Goal: Task Accomplishment & Management: Complete application form

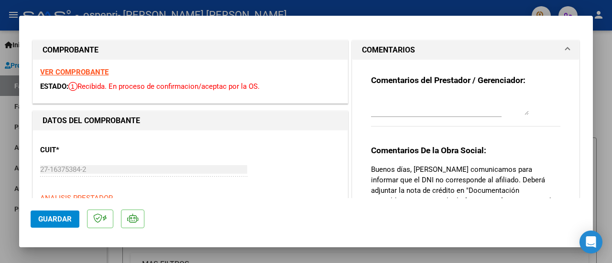
click at [55, 236] on mat-dialog-actions "Guardar" at bounding box center [306, 217] width 551 height 38
click at [66, 219] on span "Guardar" at bounding box center [54, 219] width 33 height 9
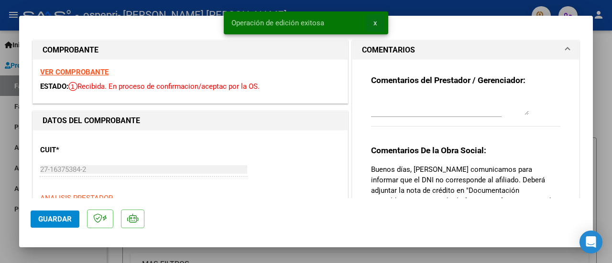
click at [371, 24] on button "x" at bounding box center [375, 22] width 19 height 17
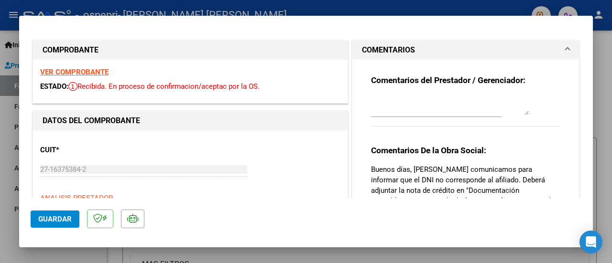
click at [597, 140] on div at bounding box center [306, 131] width 612 height 263
type input "$ 0,00"
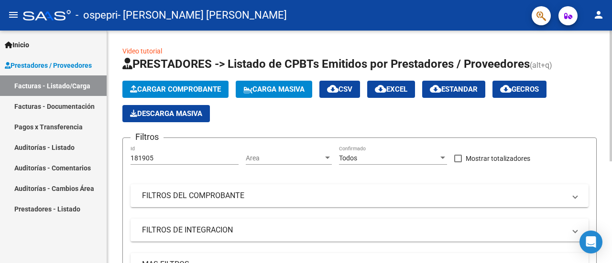
click at [174, 87] on span "Cargar Comprobante" at bounding box center [175, 89] width 91 height 9
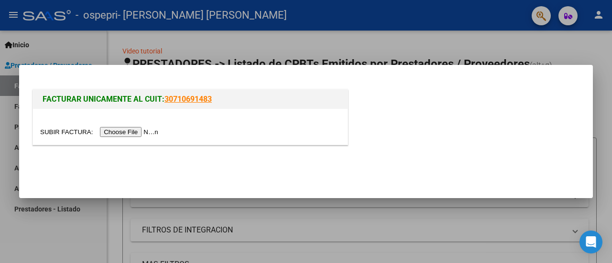
click at [148, 132] on input "file" at bounding box center [100, 132] width 121 height 10
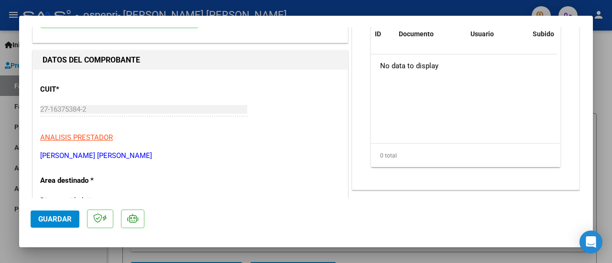
scroll to position [191, 0]
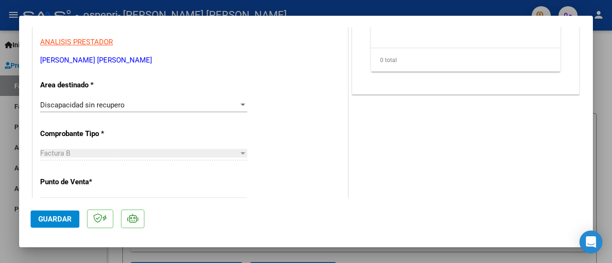
click at [239, 107] on div at bounding box center [243, 105] width 9 height 8
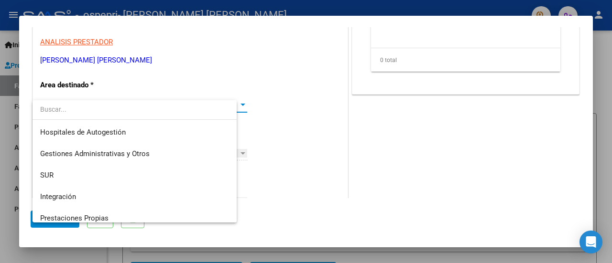
scroll to position [71, 0]
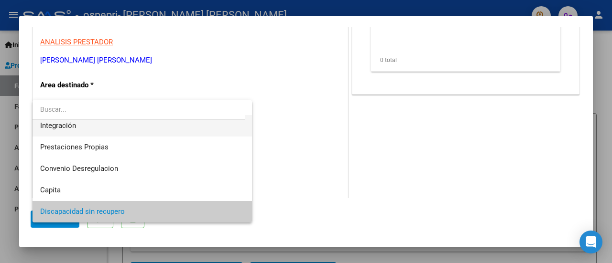
click at [221, 131] on span "Integración" at bounding box center [142, 126] width 205 height 22
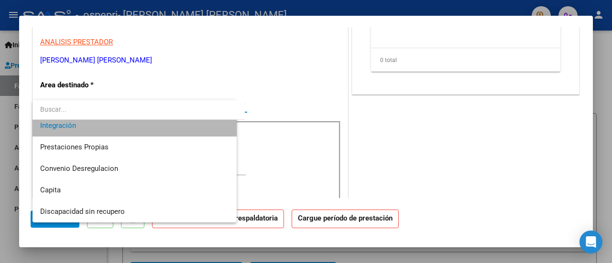
scroll to position [65, 0]
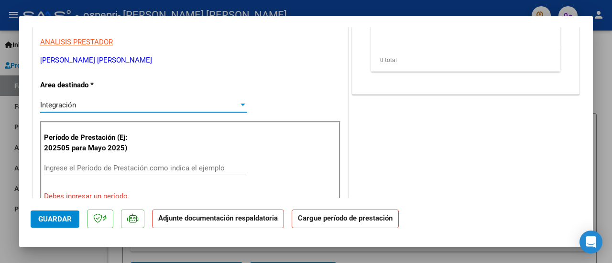
click at [193, 162] on div "Ingrese el Período de Prestación como indica el ejemplo" at bounding box center [145, 168] width 202 height 14
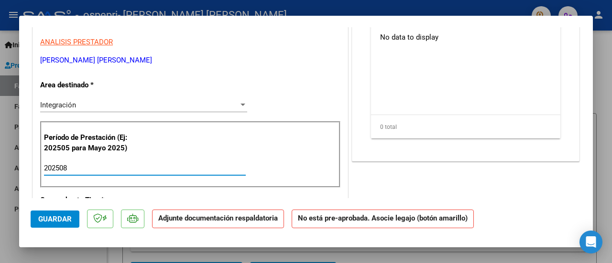
type input "202508"
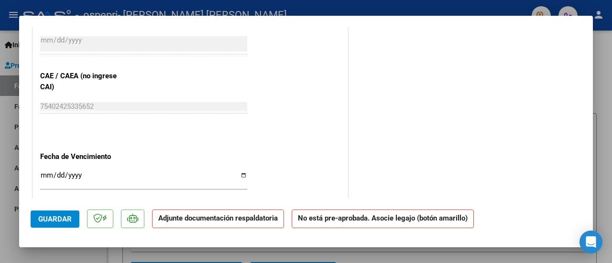
scroll to position [620, 0]
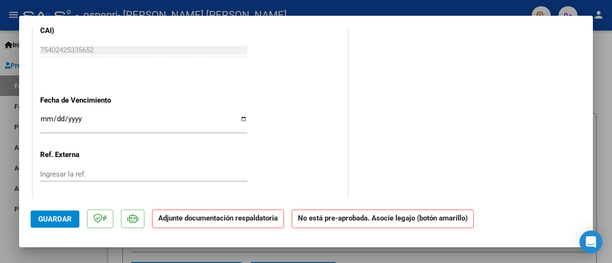
click at [42, 116] on input "Ingresar la fecha" at bounding box center [143, 122] width 207 height 15
click at [59, 117] on input "Ingresar la fecha" at bounding box center [143, 122] width 207 height 15
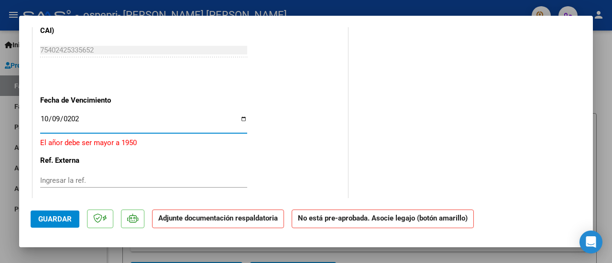
type input "[DATE]"
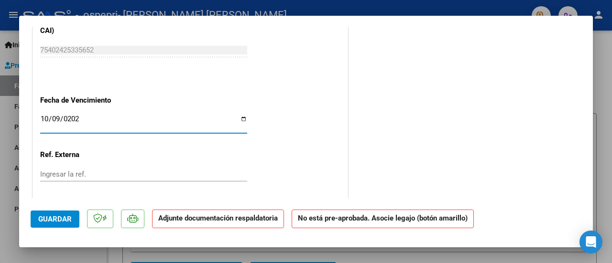
scroll to position [668, 0]
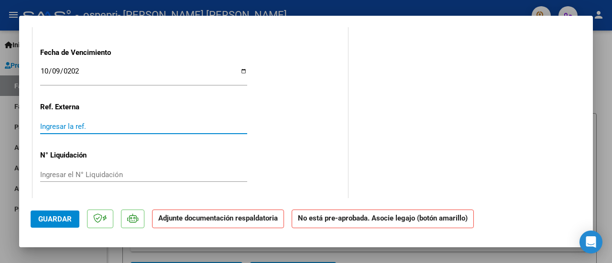
click at [91, 124] on input "Ingresar la ref." at bounding box center [143, 126] width 207 height 9
click at [87, 171] on input "Ingresar el N° Liquidación" at bounding box center [143, 175] width 207 height 9
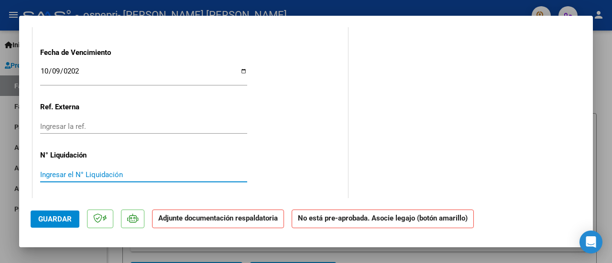
click at [110, 177] on input "Ingresar el N° Liquidación" at bounding box center [143, 175] width 207 height 9
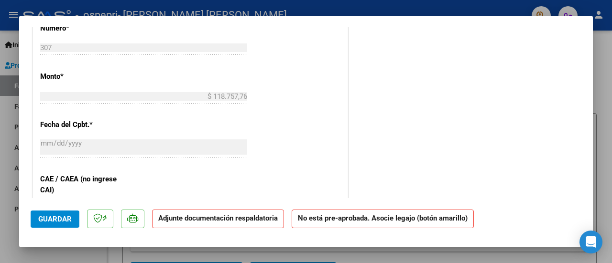
scroll to position [477, 0]
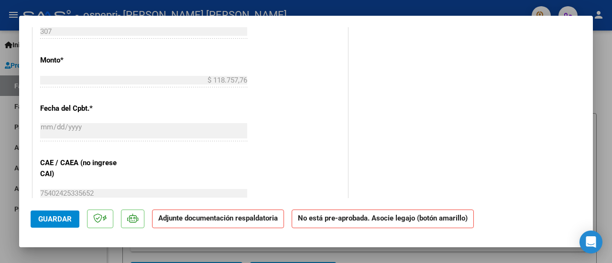
type input "270838"
click at [48, 224] on button "Guardar" at bounding box center [55, 219] width 49 height 17
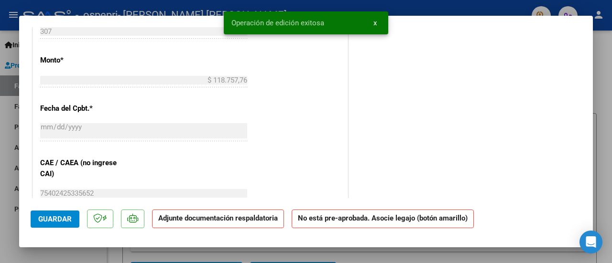
click at [174, 221] on strong "Adjunte documentación respaldatoria" at bounding box center [218, 218] width 120 height 9
click at [69, 220] on span "Guardar" at bounding box center [54, 219] width 33 height 9
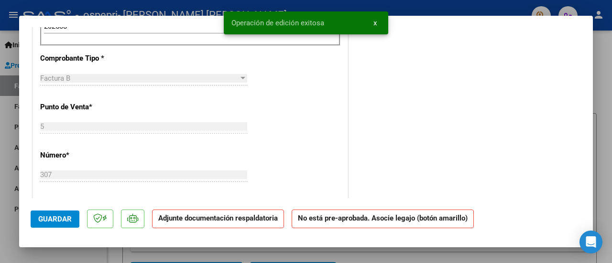
scroll to position [190, 0]
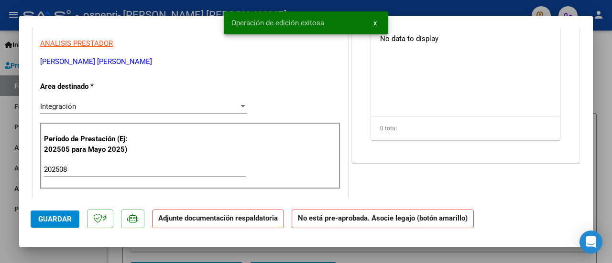
click at [376, 25] on span "x" at bounding box center [374, 23] width 3 height 9
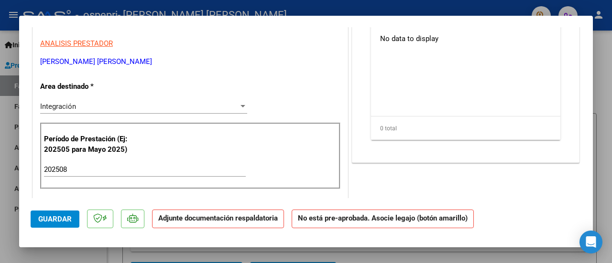
scroll to position [46, 0]
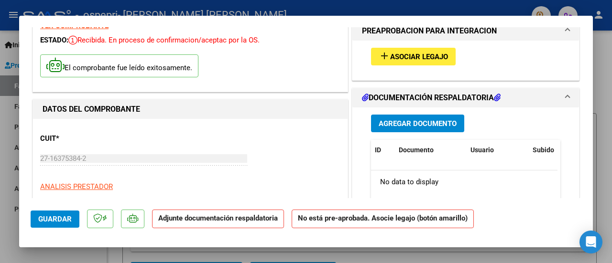
click at [427, 120] on span "Agregar Documento" at bounding box center [418, 124] width 78 height 9
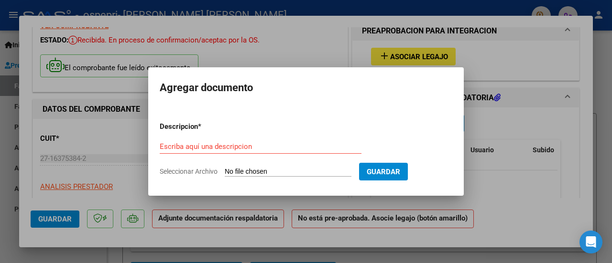
click at [292, 170] on input "Seleccionar Archivo" at bounding box center [288, 172] width 127 height 9
type input "C:\fakepath\27163753842_006_00005_00000307.pdf"
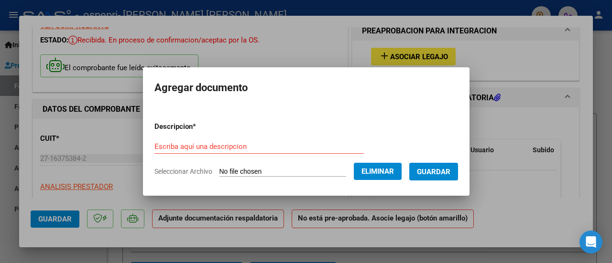
click at [301, 147] on input "Escriba aquí una descripcion" at bounding box center [258, 147] width 209 height 9
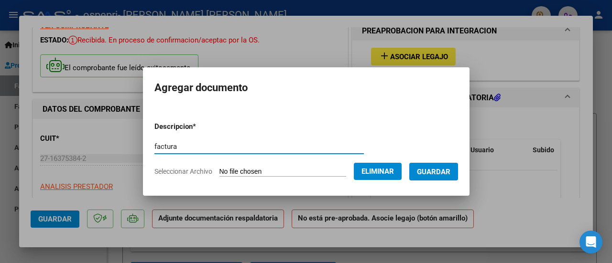
type input "factura"
click at [432, 172] on span "Guardar" at bounding box center [433, 172] width 33 height 9
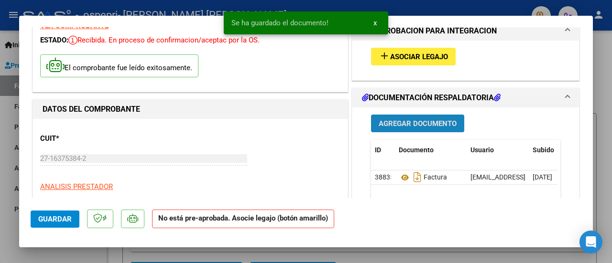
click at [420, 126] on span "Agregar Documento" at bounding box center [418, 124] width 78 height 9
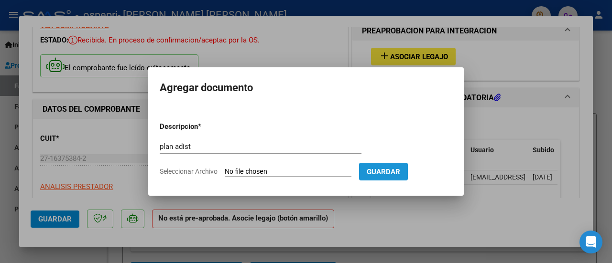
click at [408, 166] on button "Guardar" at bounding box center [383, 172] width 49 height 18
click at [252, 168] on input "Seleccionar Archivo" at bounding box center [288, 172] width 127 height 9
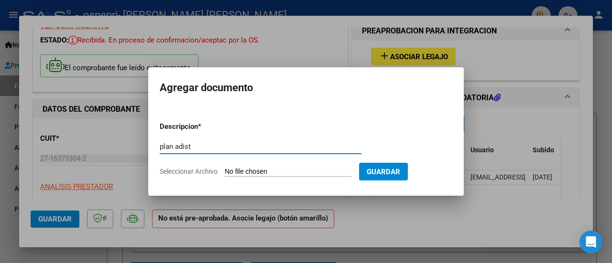
click at [231, 145] on input "plan adist" at bounding box center [261, 147] width 202 height 9
type input "p"
type input "plan asist barrera"
click at [237, 176] on input "Seleccionar Archivo" at bounding box center [288, 172] width 127 height 9
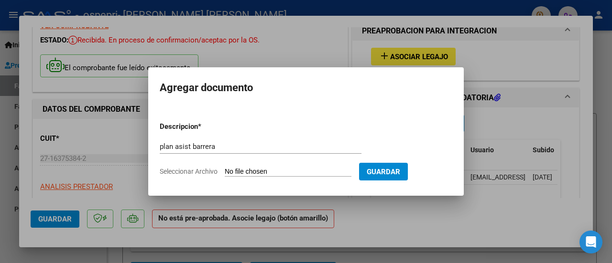
type input "C:\fakepath\plan barrera.pdf"
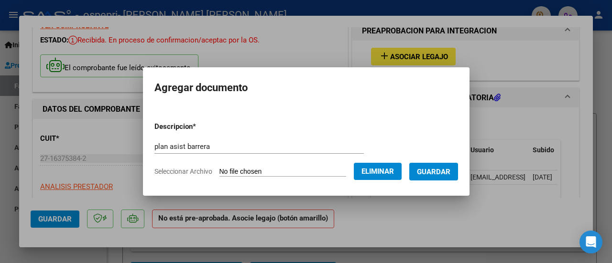
click at [443, 166] on button "Guardar" at bounding box center [433, 172] width 49 height 18
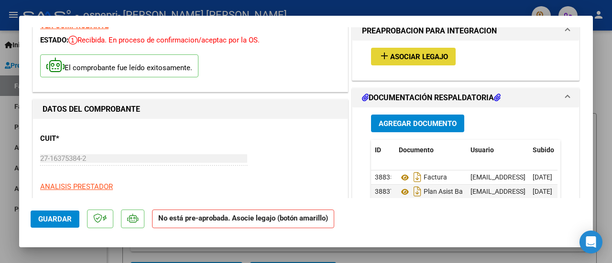
click at [405, 56] on span "Asociar Legajo" at bounding box center [419, 57] width 58 height 9
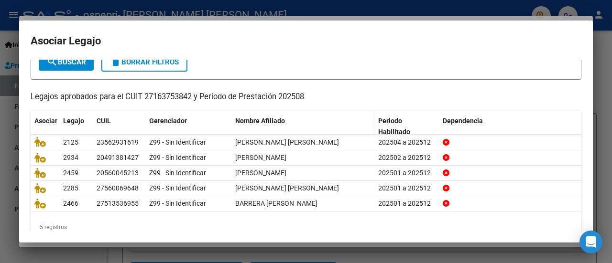
scroll to position [76, 0]
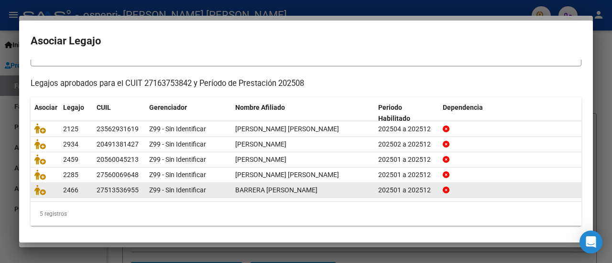
click at [345, 185] on div "BARRERA [PERSON_NAME]" at bounding box center [302, 190] width 135 height 11
click at [326, 191] on div "BARRERA [PERSON_NAME]" at bounding box center [302, 190] width 135 height 11
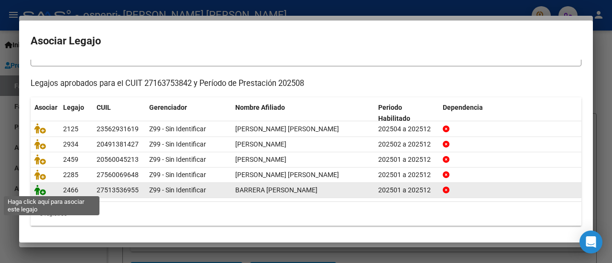
click at [42, 191] on icon at bounding box center [39, 190] width 11 height 11
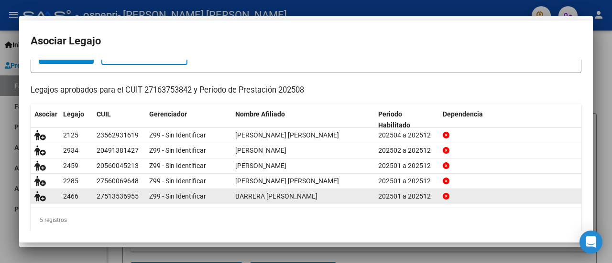
scroll to position [0, 0]
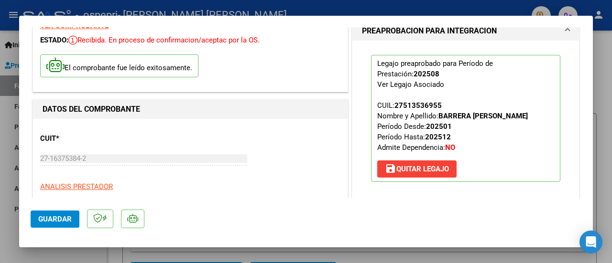
click at [53, 220] on span "Guardar" at bounding box center [54, 219] width 33 height 9
click at [612, 133] on div at bounding box center [306, 131] width 612 height 263
type input "$ 0,00"
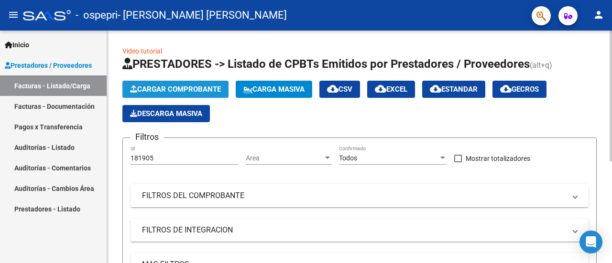
click at [186, 88] on span "Cargar Comprobante" at bounding box center [175, 89] width 91 height 9
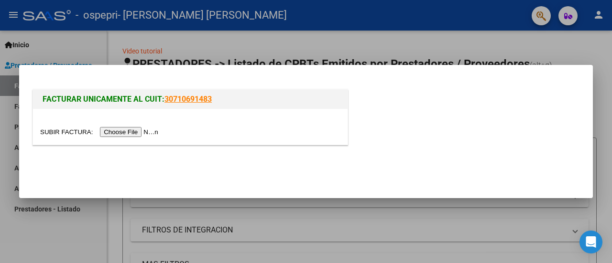
click at [132, 131] on input "file" at bounding box center [100, 132] width 121 height 10
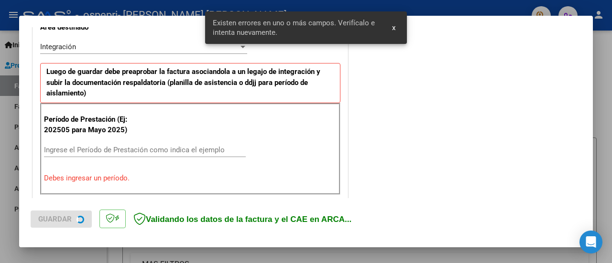
scroll to position [238, 0]
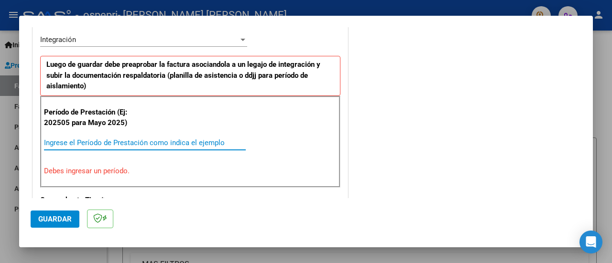
click at [85, 141] on input "Ingrese el Período de Prestación como indica el ejemplo" at bounding box center [145, 143] width 202 height 9
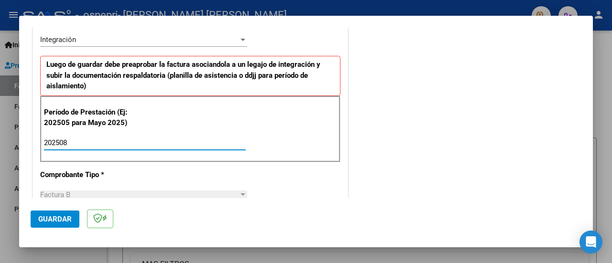
type input "202508"
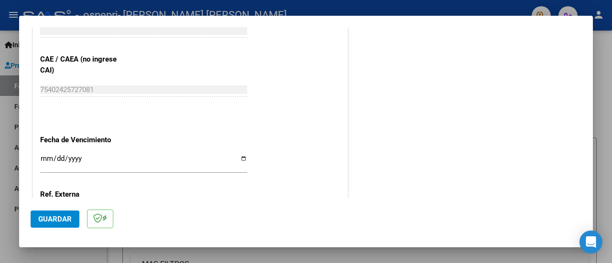
scroll to position [621, 0]
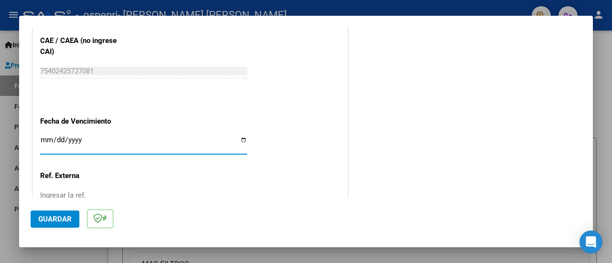
click at [44, 136] on input "Ingresar la fecha" at bounding box center [143, 143] width 207 height 15
type input "[DATE]"
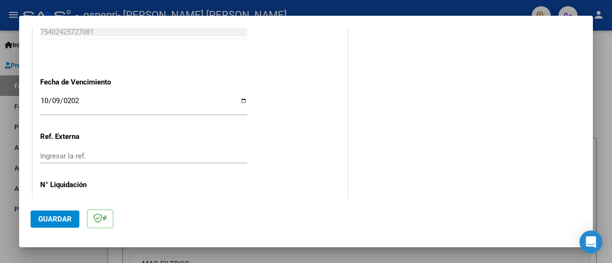
scroll to position [669, 0]
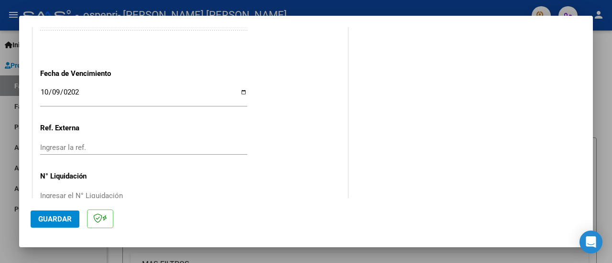
click at [61, 189] on div "Ingresar el N° Liquidación" at bounding box center [143, 196] width 207 height 14
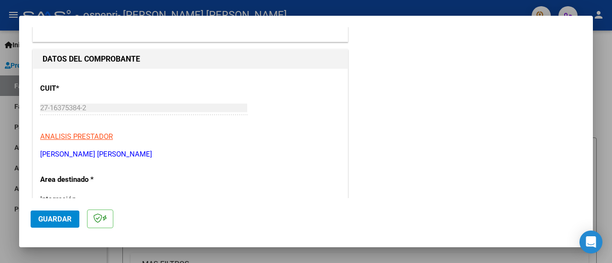
scroll to position [0, 0]
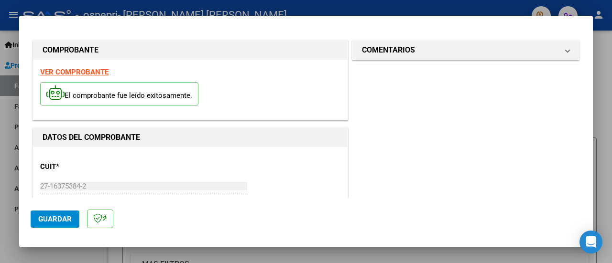
click at [609, 58] on div at bounding box center [306, 131] width 612 height 263
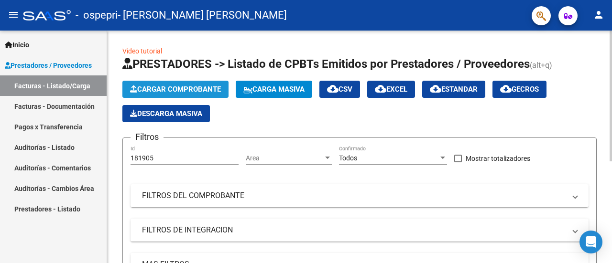
click at [204, 87] on span "Cargar Comprobante" at bounding box center [175, 89] width 91 height 9
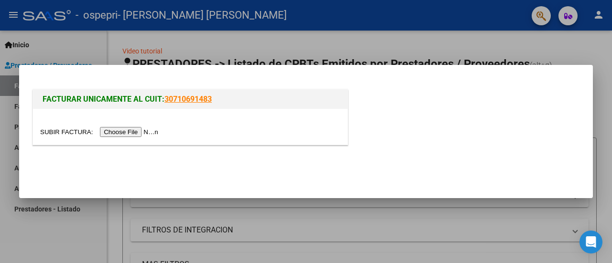
click at [110, 135] on input "file" at bounding box center [100, 132] width 121 height 10
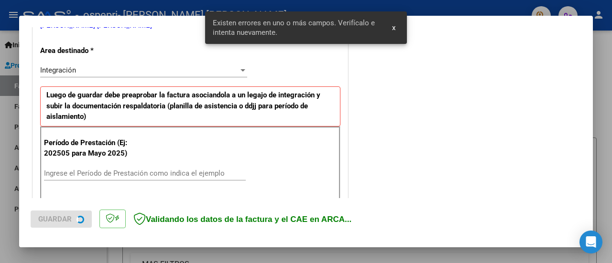
scroll to position [238, 0]
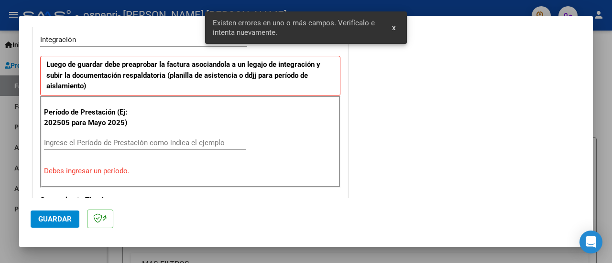
click at [121, 172] on p "Debes ingresar un período." at bounding box center [190, 171] width 293 height 11
click at [117, 142] on input "Ingrese el Período de Prestación como indica el ejemplo" at bounding box center [145, 143] width 202 height 9
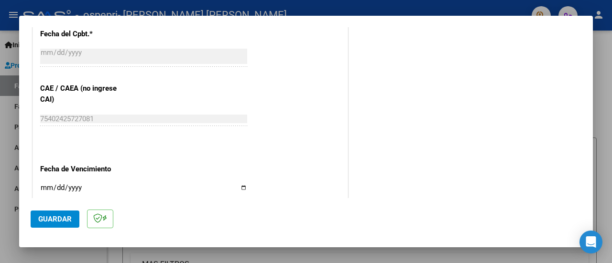
scroll to position [621, 0]
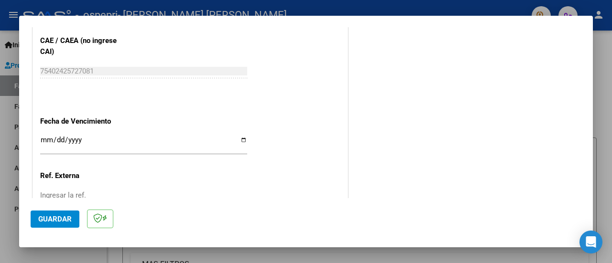
type input "202508"
click at [42, 137] on input "Ingresar la fecha" at bounding box center [143, 143] width 207 height 15
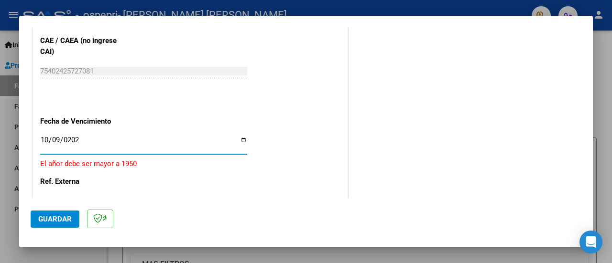
type input "[DATE]"
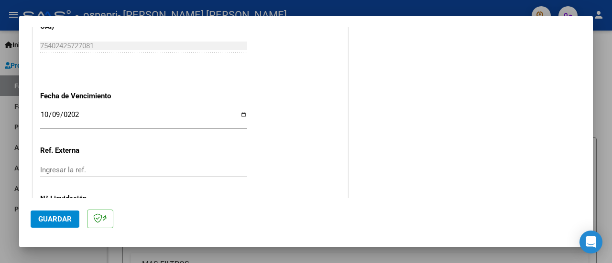
scroll to position [669, 0]
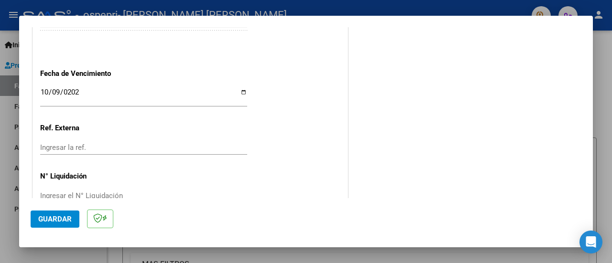
click at [55, 189] on div "Ingresar el N° Liquidación" at bounding box center [143, 196] width 207 height 14
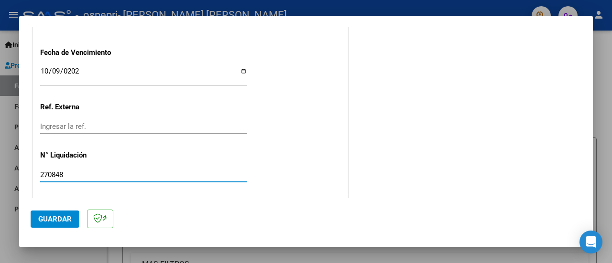
type input "270848"
click at [67, 223] on span "Guardar" at bounding box center [54, 219] width 33 height 9
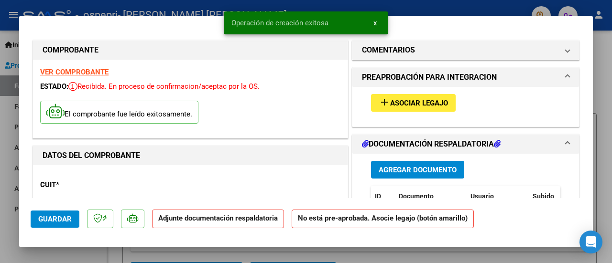
scroll to position [48, 0]
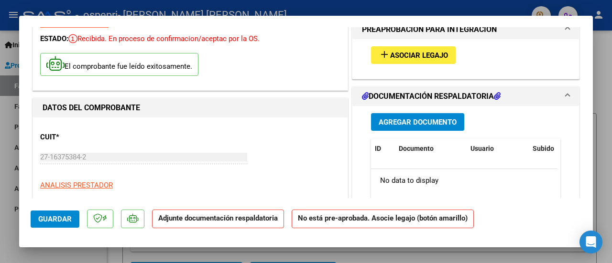
click at [406, 118] on span "Agregar Documento" at bounding box center [418, 122] width 78 height 9
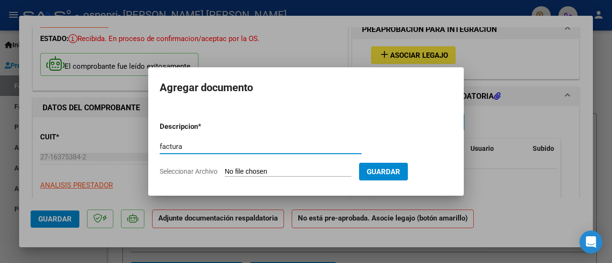
type input "factura"
click at [231, 169] on input "Seleccionar Archivo" at bounding box center [288, 172] width 127 height 9
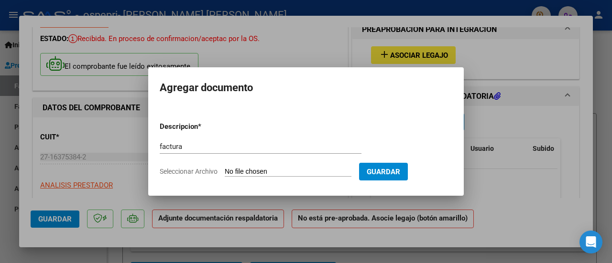
type input "C:\fakepath\27163753842_006_00005_00000308.pdf"
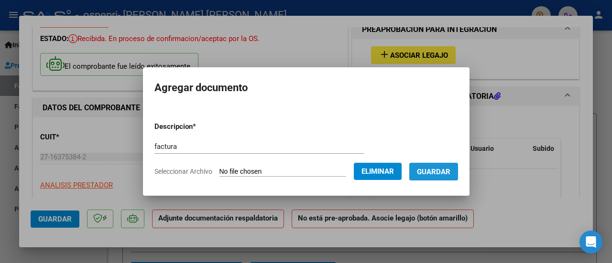
click at [432, 170] on span "Guardar" at bounding box center [433, 172] width 33 height 9
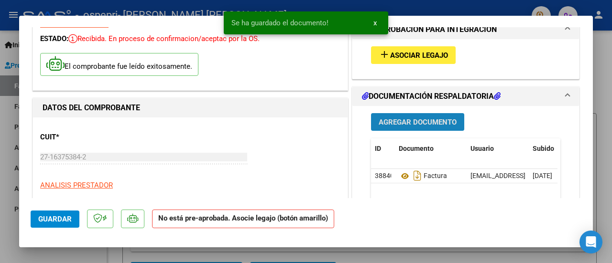
click at [417, 115] on button "Agregar Documento" at bounding box center [417, 122] width 93 height 18
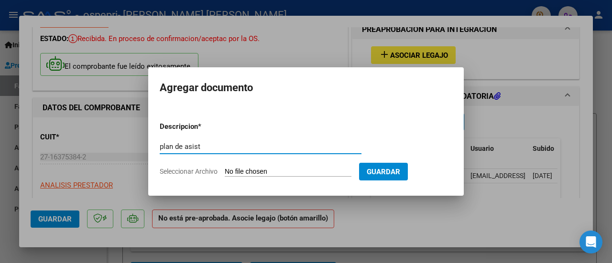
type input "plan de asist"
click at [287, 176] on form "Descripcion * plan de asist Escriba aquí una descripcion Seleccionar Archivo Gu…" at bounding box center [306, 149] width 293 height 70
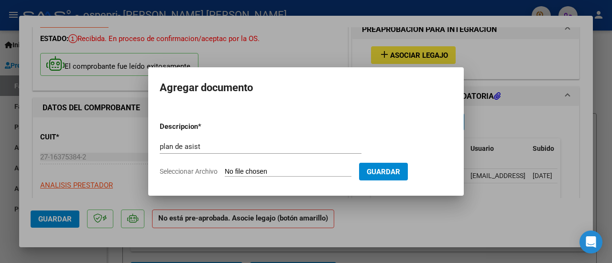
click at [287, 176] on form "Descripcion * plan de asist Escriba aquí una descripcion Seleccionar Archivo Gu…" at bounding box center [306, 149] width 293 height 70
click at [288, 171] on input "Seleccionar Archivo" at bounding box center [288, 172] width 127 height 9
type input "C:\fakepath\plan milgos agos.pdf"
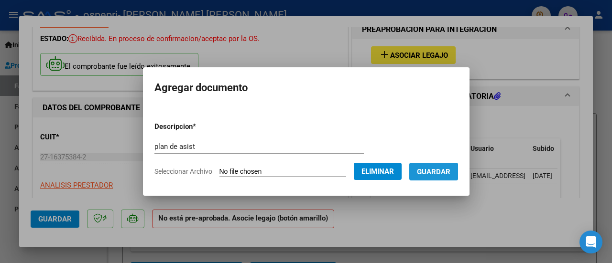
click at [428, 173] on span "Guardar" at bounding box center [433, 172] width 33 height 9
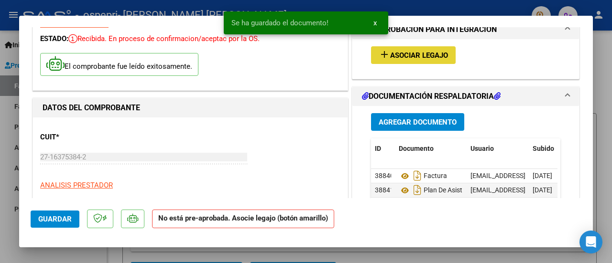
click at [406, 49] on button "add Asociar Legajo" at bounding box center [413, 55] width 85 height 18
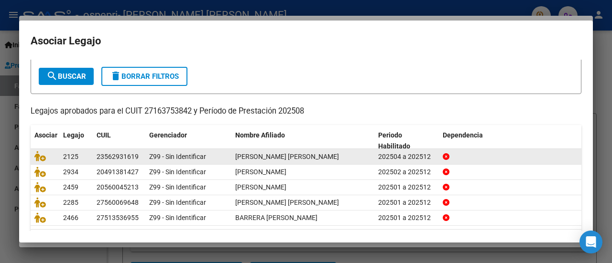
click at [305, 155] on span "[PERSON_NAME] [PERSON_NAME]" at bounding box center [287, 157] width 104 height 8
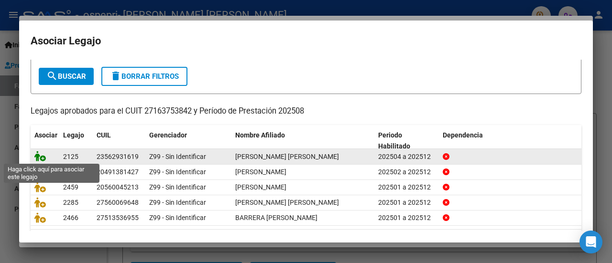
click at [37, 155] on icon at bounding box center [39, 156] width 11 height 11
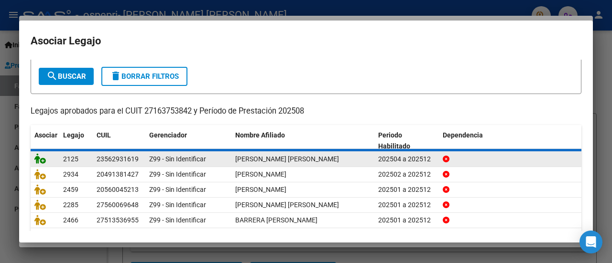
scroll to position [0, 0]
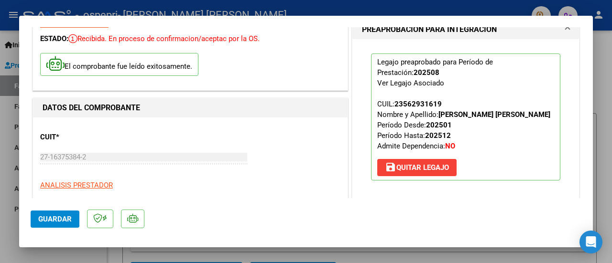
click at [59, 214] on button "Guardar" at bounding box center [55, 219] width 49 height 17
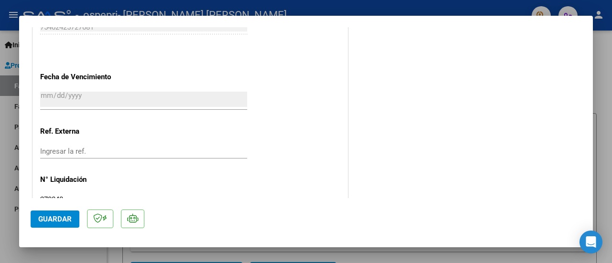
scroll to position [670, 0]
click at [599, 104] on div at bounding box center [306, 131] width 612 height 263
type input "$ 0,00"
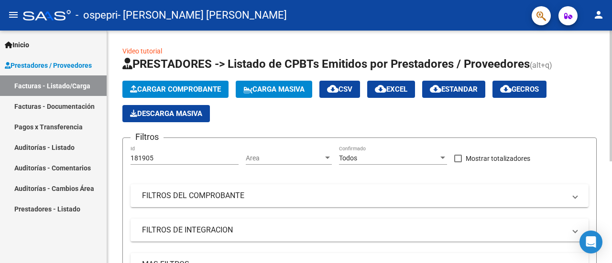
click at [196, 86] on span "Cargar Comprobante" at bounding box center [175, 89] width 91 height 9
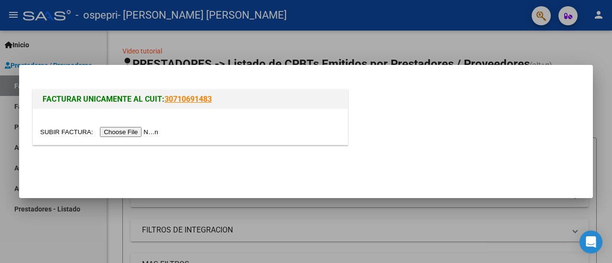
click at [147, 135] on input "file" at bounding box center [100, 132] width 121 height 10
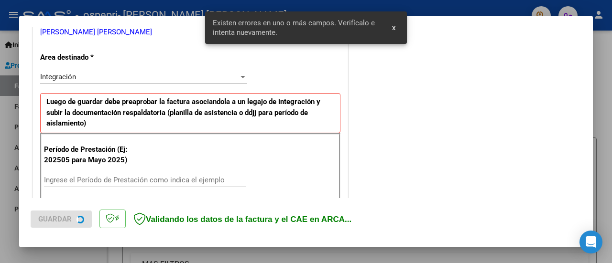
scroll to position [238, 0]
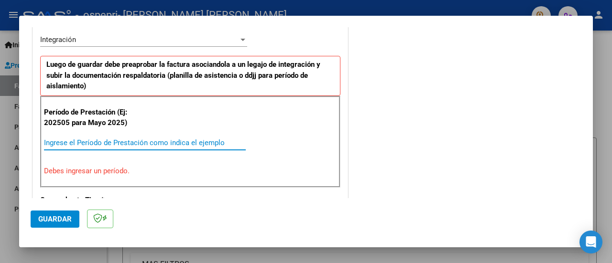
click at [220, 142] on input "Ingrese el Período de Prestación como indica el ejemplo" at bounding box center [145, 143] width 202 height 9
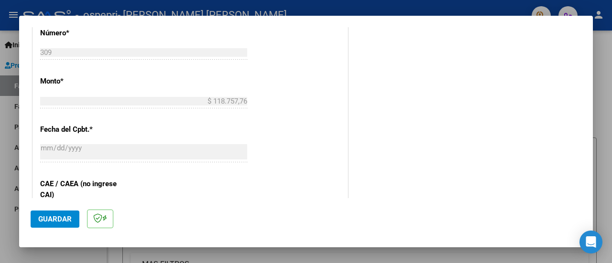
scroll to position [525, 0]
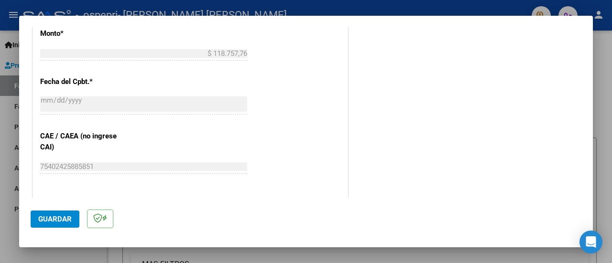
type input "202508"
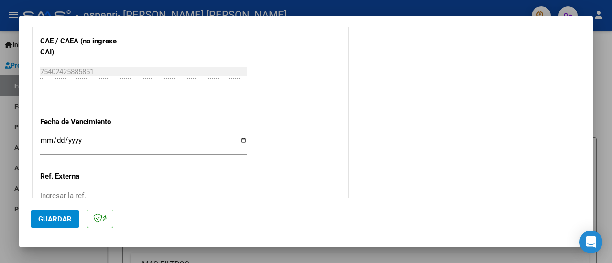
scroll to position [621, 0]
click at [46, 139] on input "Ingresar la fecha" at bounding box center [143, 143] width 207 height 15
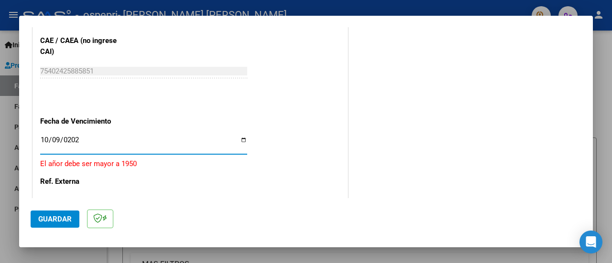
type input "[DATE]"
click at [54, 221] on span "Guardar" at bounding box center [54, 219] width 33 height 9
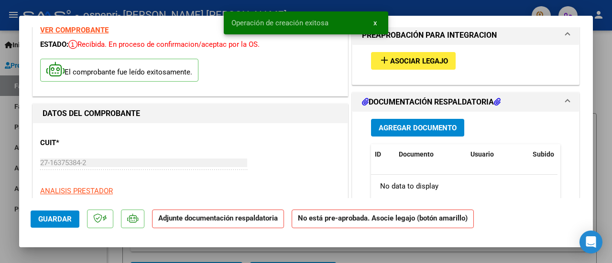
scroll to position [96, 0]
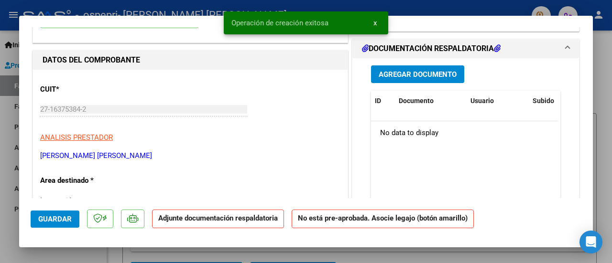
click at [435, 64] on div "Agregar Documento ID Documento Usuario Subido Acción No data to display 0 total…" at bounding box center [466, 153] width 204 height 191
click at [435, 70] on span "Agregar Documento" at bounding box center [418, 74] width 78 height 9
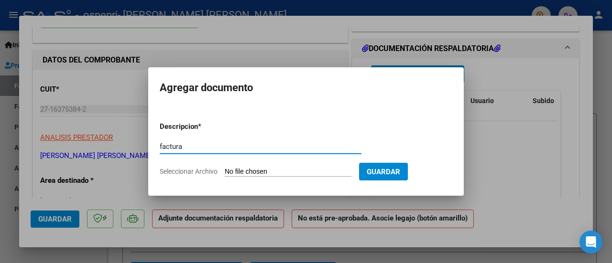
type input "factura"
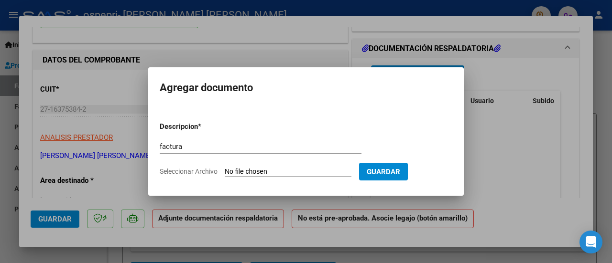
click at [255, 173] on input "Seleccionar Archivo" at bounding box center [288, 172] width 127 height 9
type input "C:\fakepath\27163753842_006_00005_00000309.pdf"
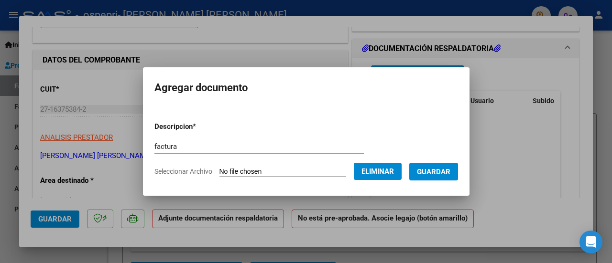
click at [450, 171] on span "Guardar" at bounding box center [433, 172] width 33 height 9
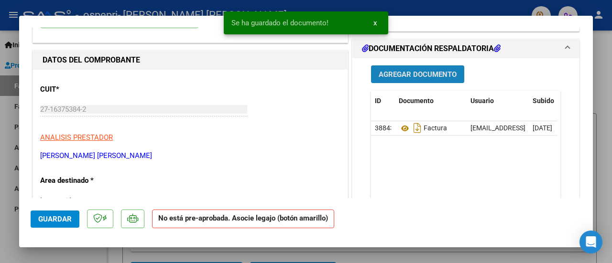
click at [406, 71] on span "Agregar Documento" at bounding box center [418, 74] width 78 height 9
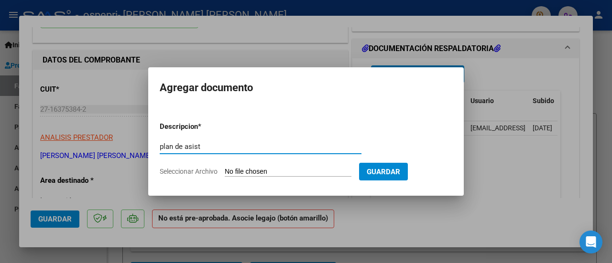
type input "plan de asist"
click at [249, 166] on form "Descripcion * plan de asist Escriba aquí una descripcion Seleccionar Archivo Gu…" at bounding box center [306, 149] width 293 height 70
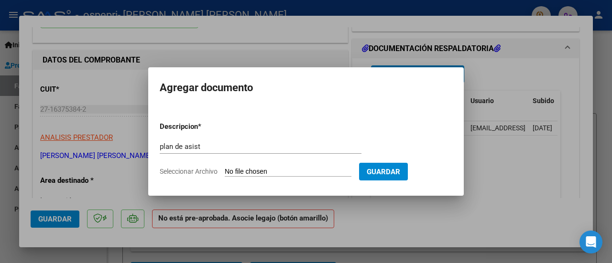
click at [249, 166] on form "Descripcion * plan de asist Escriba aquí una descripcion Seleccionar Archivo Gu…" at bounding box center [306, 149] width 293 height 70
click at [248, 176] on input "Seleccionar Archivo" at bounding box center [288, 172] width 127 height 9
type input "C:\fakepath\plan [PERSON_NAME].pdf"
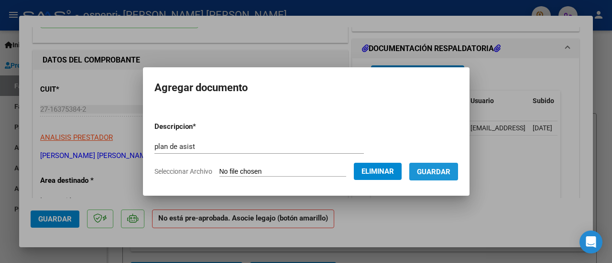
click at [449, 169] on span "Guardar" at bounding box center [433, 172] width 33 height 9
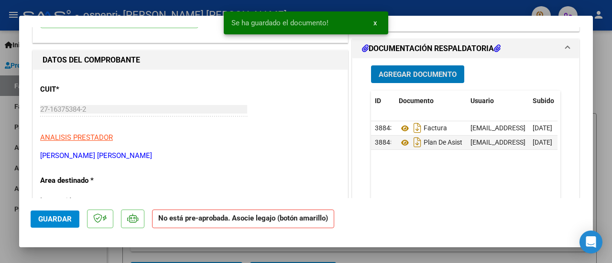
scroll to position [0, 0]
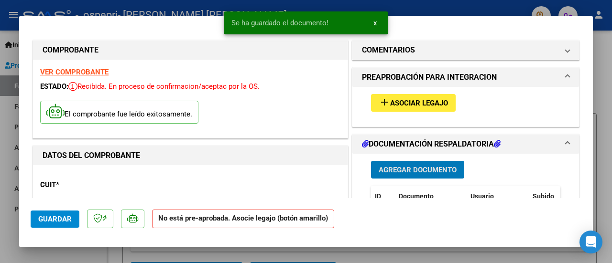
click at [432, 101] on span "Asociar Legajo" at bounding box center [419, 103] width 58 height 9
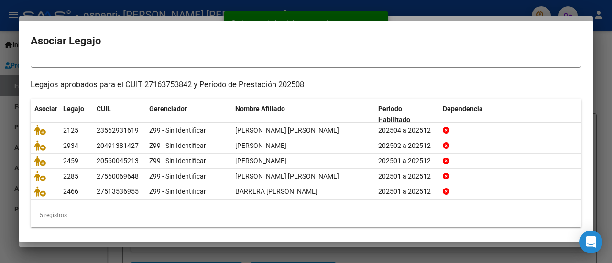
scroll to position [76, 0]
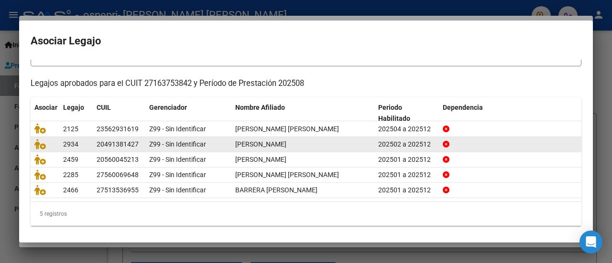
click at [314, 149] on div "[PERSON_NAME]" at bounding box center [302, 144] width 135 height 11
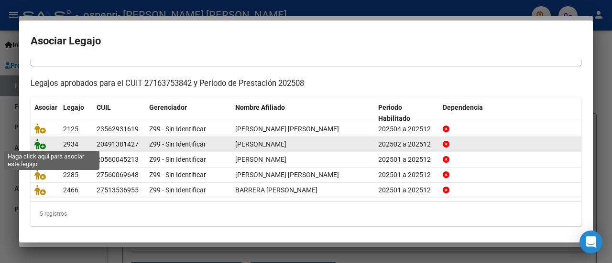
click at [40, 147] on icon at bounding box center [39, 144] width 11 height 11
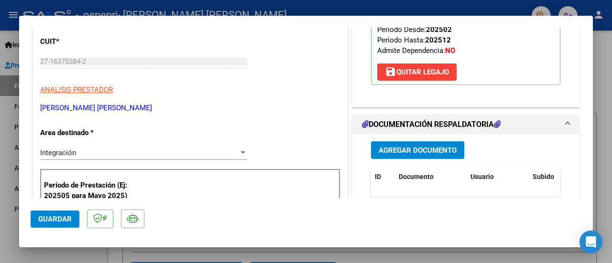
scroll to position [287, 0]
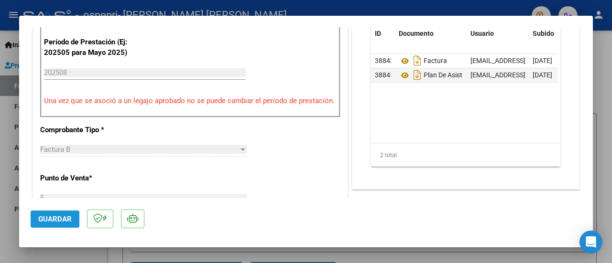
click at [38, 222] on button "Guardar" at bounding box center [55, 219] width 49 height 17
click at [597, 165] on div at bounding box center [306, 131] width 612 height 263
type input "$ 0,00"
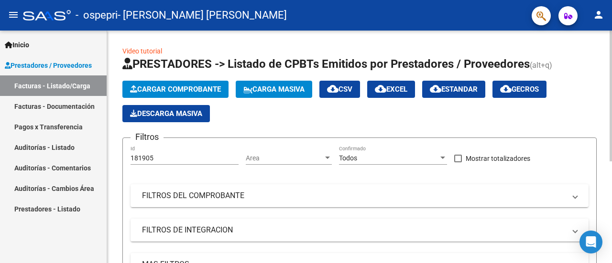
click at [149, 93] on span "Cargar Comprobante" at bounding box center [175, 89] width 91 height 9
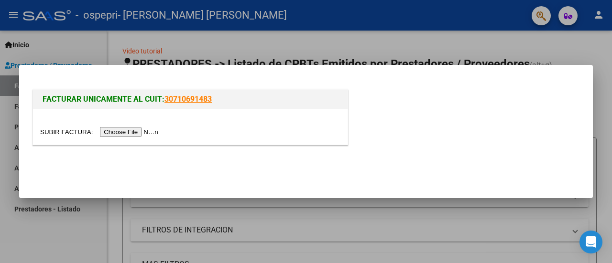
click at [140, 132] on input "file" at bounding box center [100, 132] width 121 height 10
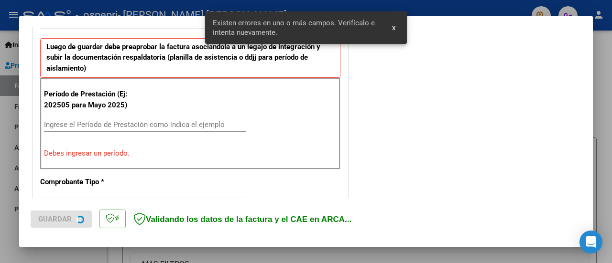
scroll to position [256, 0]
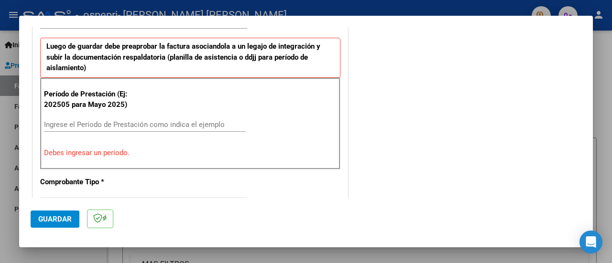
click at [72, 125] on input "Ingrese el Período de Prestación como indica el ejemplo" at bounding box center [145, 125] width 202 height 9
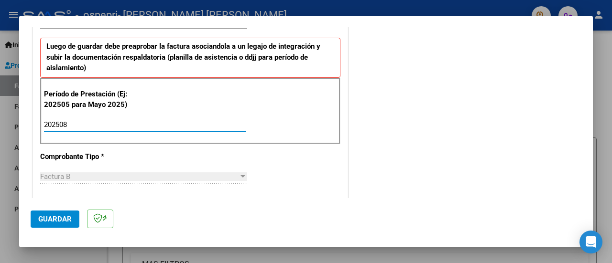
type input "202508"
click at [60, 211] on button "Guardar" at bounding box center [55, 219] width 49 height 17
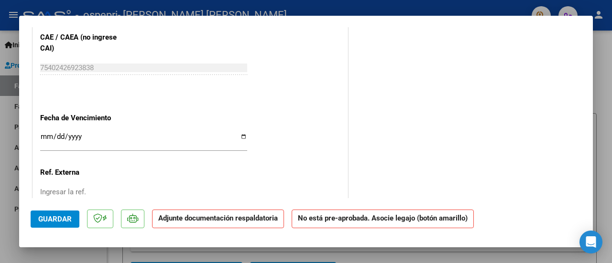
scroll to position [622, 0]
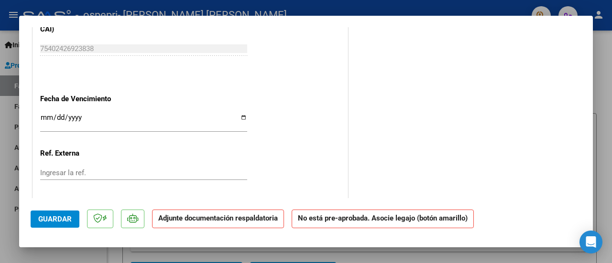
click at [42, 114] on input "Ingresar la fecha" at bounding box center [143, 121] width 207 height 15
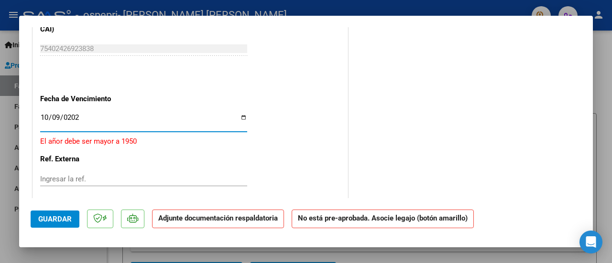
type input "[DATE]"
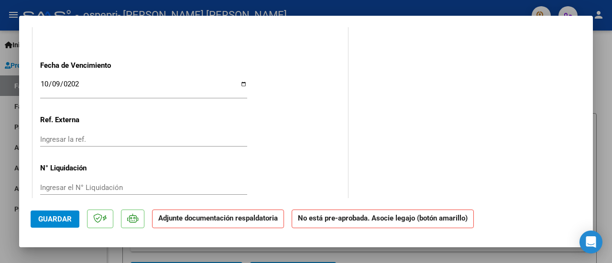
scroll to position [668, 0]
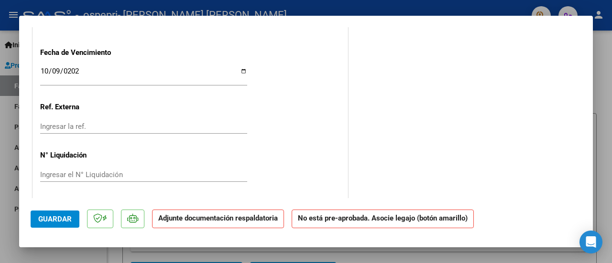
click at [64, 173] on input "Ingresar el N° Liquidación" at bounding box center [143, 175] width 207 height 9
type input "270827"
click at [193, 218] on strong "Adjunte documentación respaldatoria" at bounding box center [218, 218] width 120 height 9
click at [40, 218] on span "Guardar" at bounding box center [54, 219] width 33 height 9
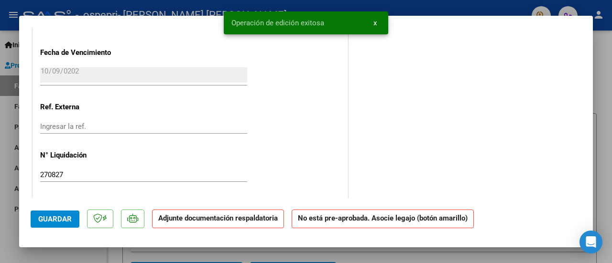
click at [187, 223] on p "Adjunte documentación respaldatoria" at bounding box center [218, 219] width 132 height 19
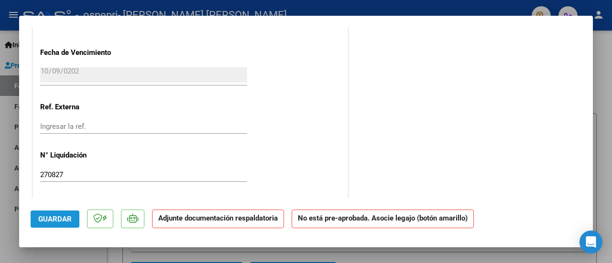
click at [65, 216] on span "Guardar" at bounding box center [54, 219] width 33 height 9
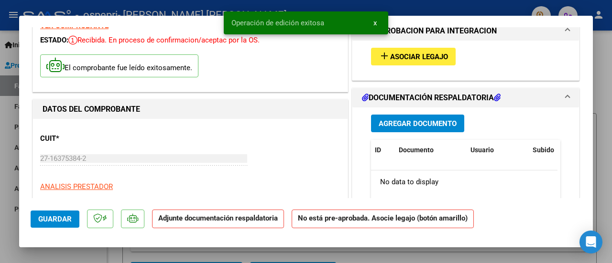
scroll to position [0, 0]
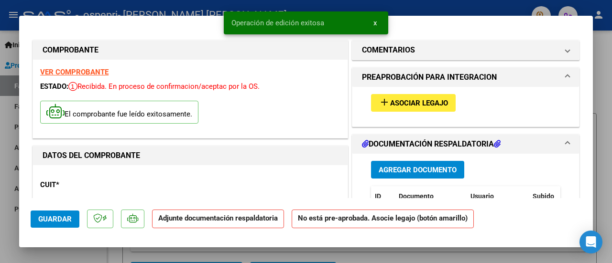
click at [408, 170] on span "Agregar Documento" at bounding box center [418, 170] width 78 height 9
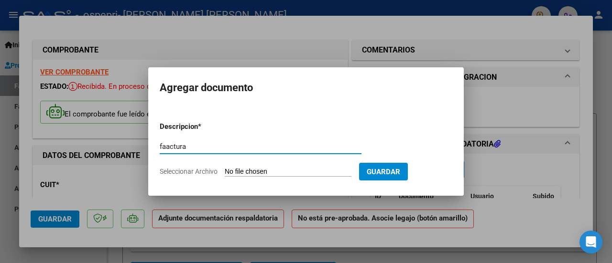
type input "faactura"
click at [393, 173] on span "Guardar" at bounding box center [383, 172] width 33 height 9
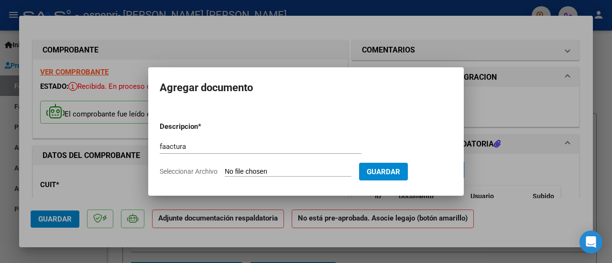
click at [394, 171] on span "Guardar" at bounding box center [383, 172] width 33 height 9
click at [235, 170] on input "Seleccionar Archivo" at bounding box center [288, 172] width 127 height 9
type input "C:\fakepath\27163753842_006_00005_00000310.pdf"
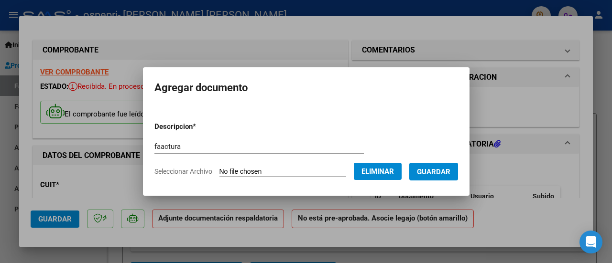
click at [441, 176] on span "Guardar" at bounding box center [433, 172] width 33 height 9
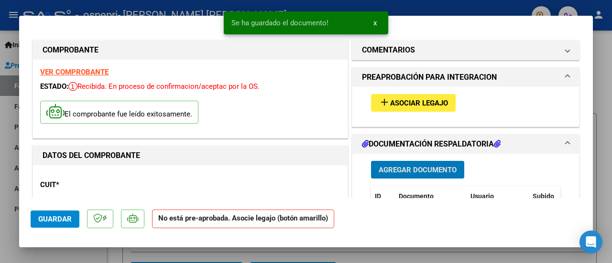
click at [439, 174] on button "Agregar Documento" at bounding box center [417, 170] width 93 height 18
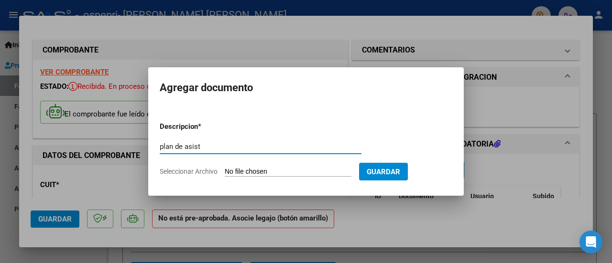
type input "plan de asist"
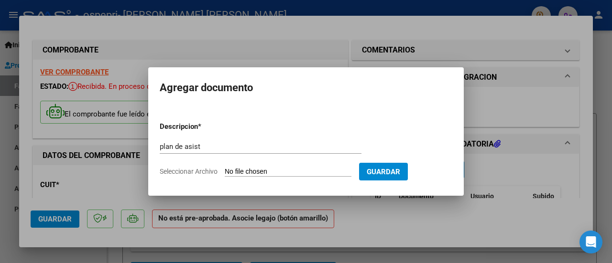
click at [258, 172] on input "Seleccionar Archivo" at bounding box center [288, 172] width 127 height 9
type input "C:\fakepath\plan [PERSON_NAME].pdf"
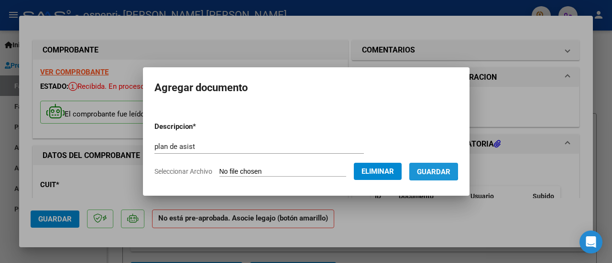
click at [433, 169] on span "Guardar" at bounding box center [433, 172] width 33 height 9
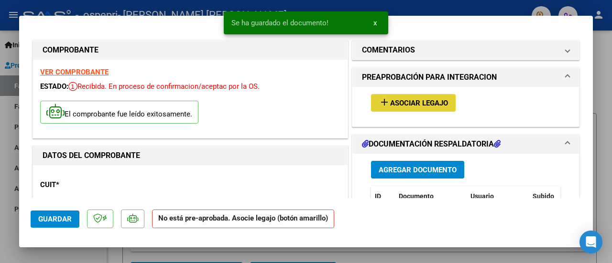
click at [408, 97] on button "add Asociar Legajo" at bounding box center [413, 103] width 85 height 18
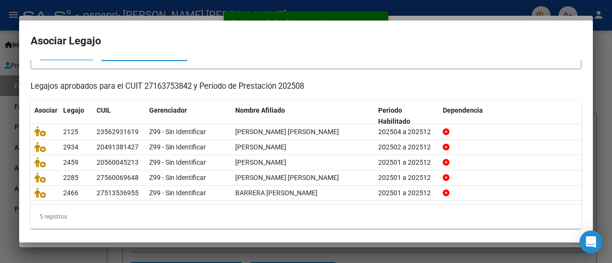
scroll to position [76, 0]
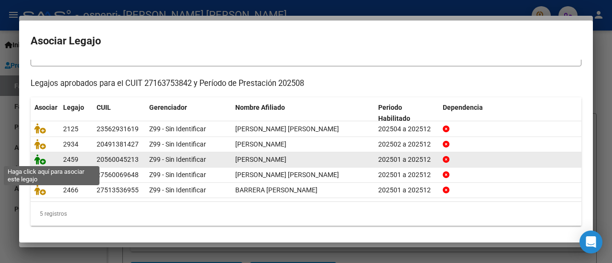
click at [45, 160] on icon at bounding box center [39, 159] width 11 height 11
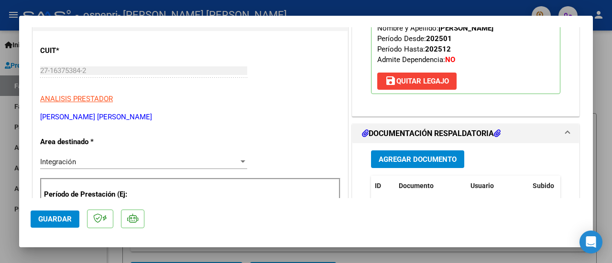
scroll to position [191, 0]
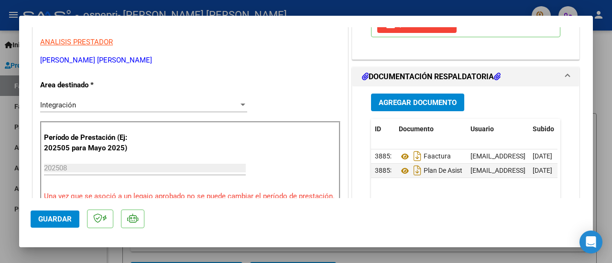
click at [52, 220] on span "Guardar" at bounding box center [54, 219] width 33 height 9
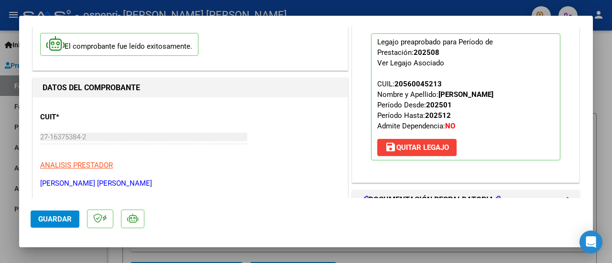
scroll to position [48, 0]
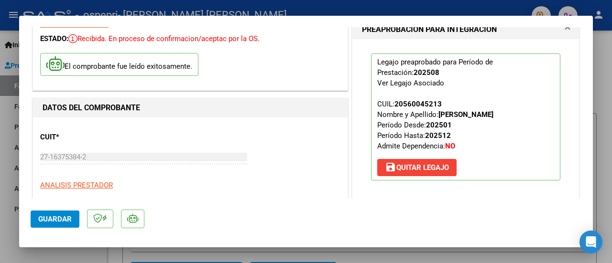
click at [606, 164] on div at bounding box center [306, 131] width 612 height 263
type input "$ 0,00"
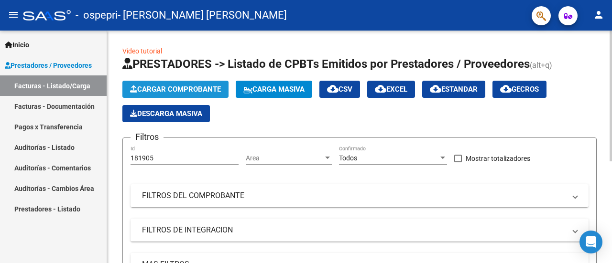
click at [160, 88] on span "Cargar Comprobante" at bounding box center [175, 89] width 91 height 9
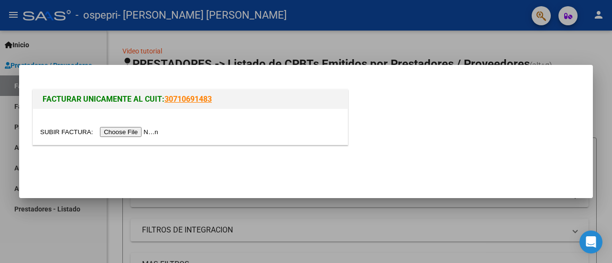
click at [146, 133] on input "file" at bounding box center [100, 132] width 121 height 10
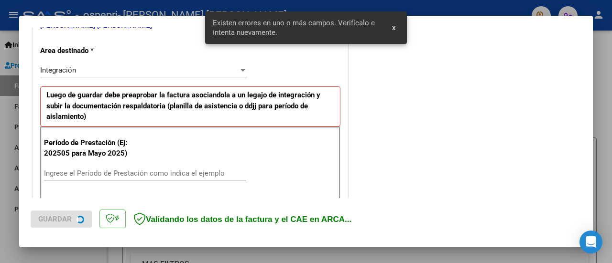
scroll to position [238, 0]
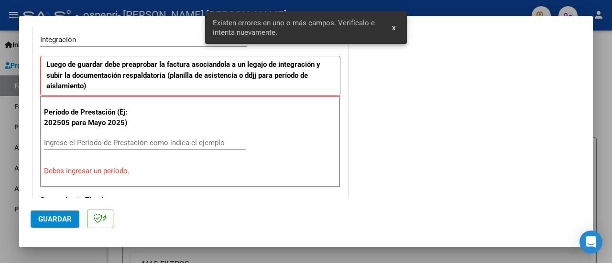
click at [120, 139] on input "Ingrese el Período de Prestación como indica el ejemplo" at bounding box center [145, 143] width 202 height 9
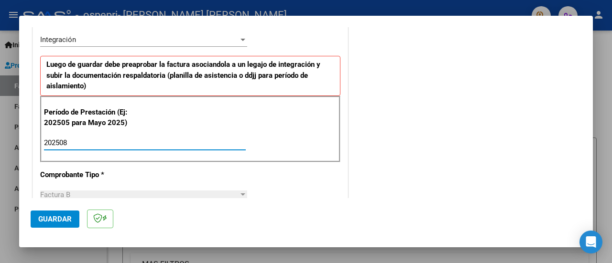
type input "202508"
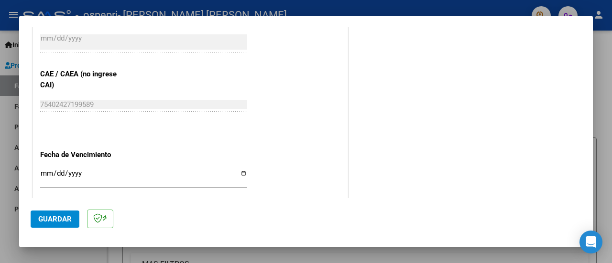
scroll to position [621, 0]
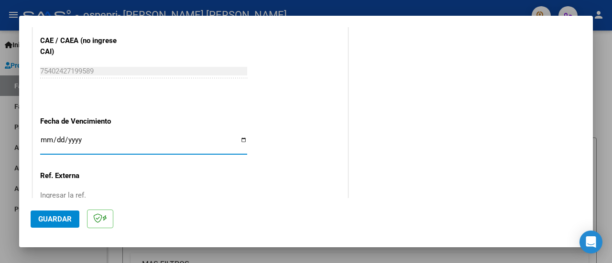
click at [40, 136] on input "Ingresar la fecha" at bounding box center [143, 143] width 207 height 15
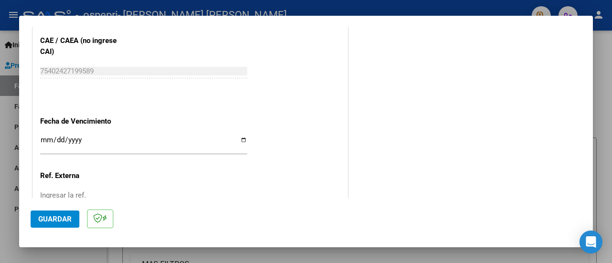
scroll to position [573, 0]
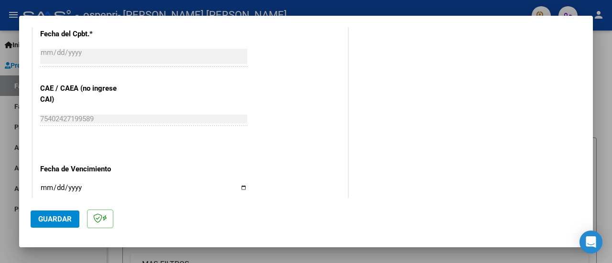
click at [43, 184] on input "Ingresar la fecha" at bounding box center [143, 191] width 207 height 15
type input "[DATE]"
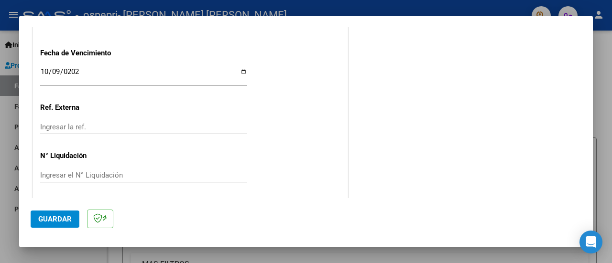
scroll to position [690, 0]
click at [61, 172] on input "Ingresar el N° Liquidación" at bounding box center [143, 175] width 207 height 9
type input "270844"
click at [62, 220] on span "Guardar" at bounding box center [54, 219] width 33 height 9
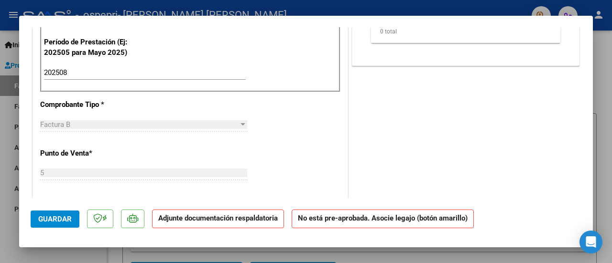
scroll to position [96, 0]
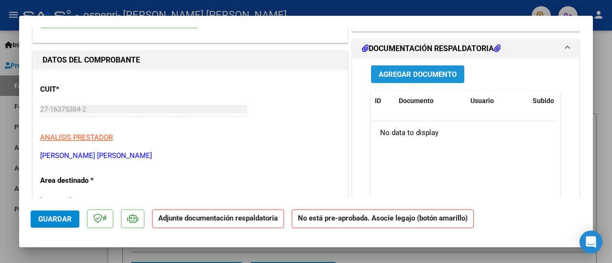
click at [406, 73] on span "Agregar Documento" at bounding box center [418, 74] width 78 height 9
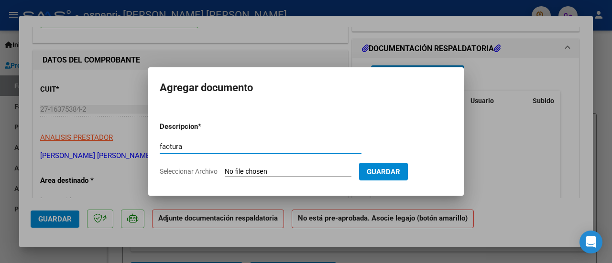
type input "factura"
click at [303, 169] on input "Seleccionar Archivo" at bounding box center [288, 172] width 127 height 9
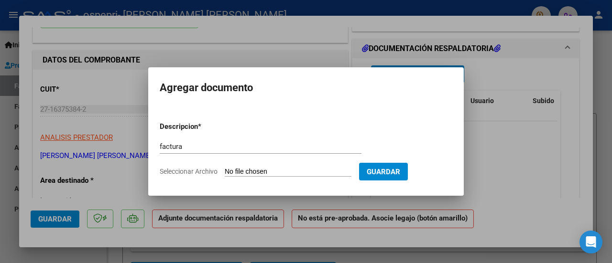
type input "C:\fakepath\27163753842_006_00005_00000311.pdf"
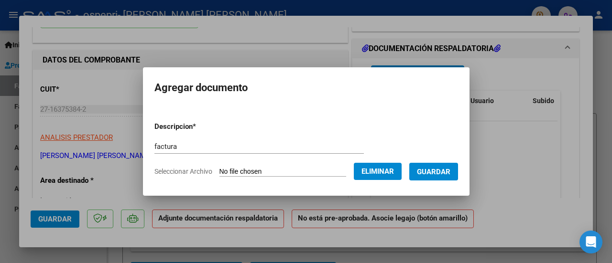
click at [446, 169] on span "Guardar" at bounding box center [433, 172] width 33 height 9
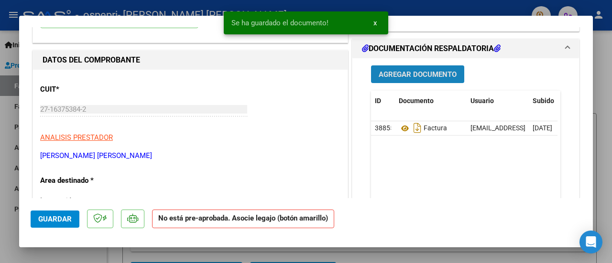
click at [416, 66] on button "Agregar Documento" at bounding box center [417, 75] width 93 height 18
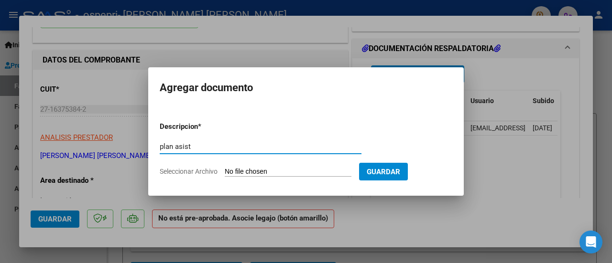
type input "plan asist"
click at [259, 172] on input "Seleccionar Archivo" at bounding box center [288, 172] width 127 height 9
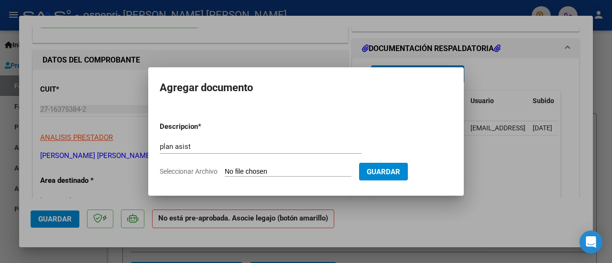
click at [234, 171] on input "Seleccionar Archivo" at bounding box center [288, 172] width 127 height 9
type input "C:\fakepath\plan asist bono.pdf"
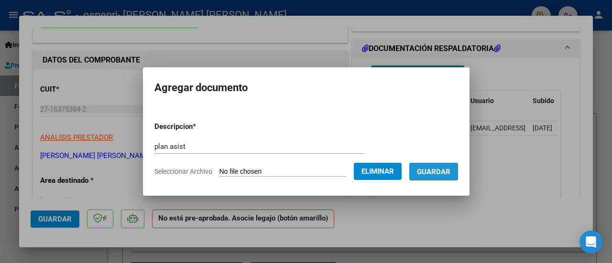
click at [450, 175] on span "Guardar" at bounding box center [433, 172] width 33 height 9
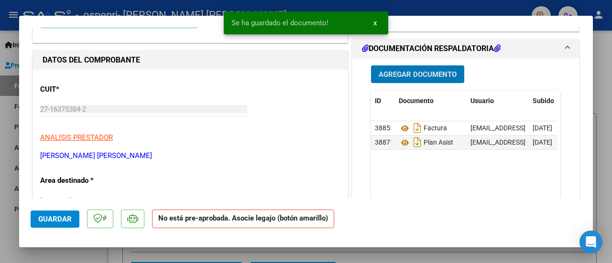
scroll to position [0, 0]
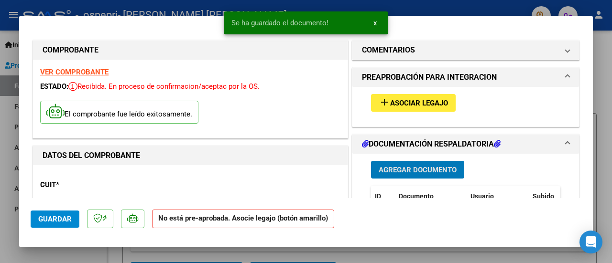
click at [428, 100] on span "Asociar Legajo" at bounding box center [419, 103] width 58 height 9
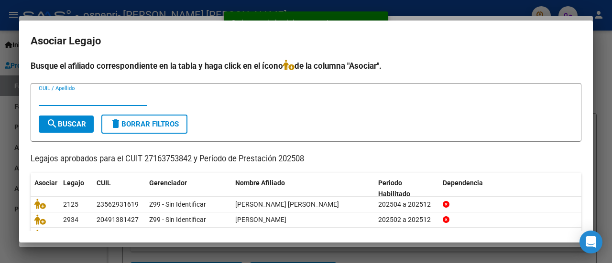
scroll to position [76, 0]
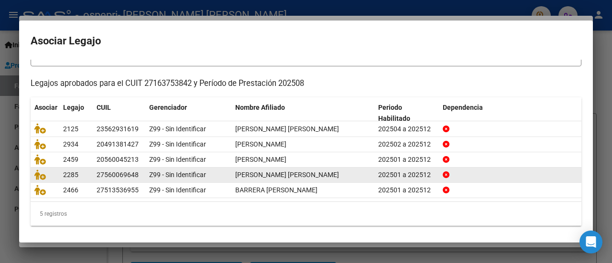
click at [296, 174] on span "[PERSON_NAME] [PERSON_NAME]" at bounding box center [287, 175] width 104 height 8
click at [334, 171] on span "[PERSON_NAME] [PERSON_NAME]" at bounding box center [287, 175] width 104 height 8
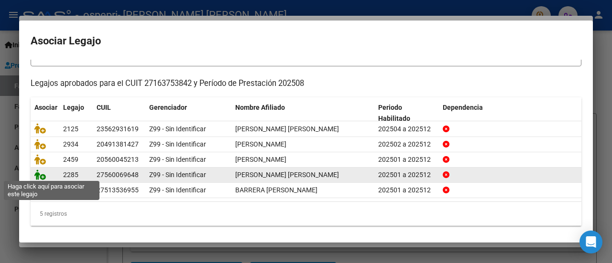
click at [44, 170] on icon at bounding box center [39, 175] width 11 height 11
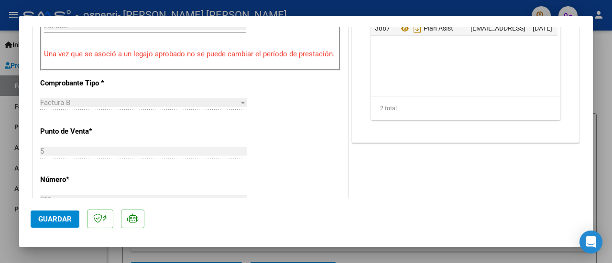
scroll to position [335, 0]
click at [47, 220] on span "Guardar" at bounding box center [54, 219] width 33 height 9
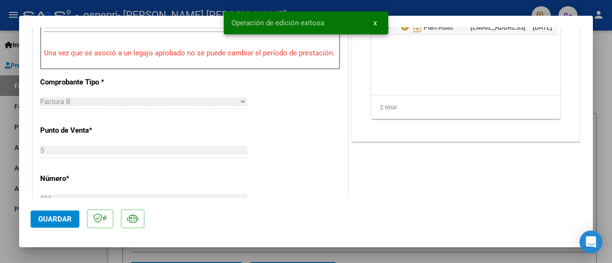
click at [605, 144] on div at bounding box center [306, 131] width 612 height 263
type input "$ 0,00"
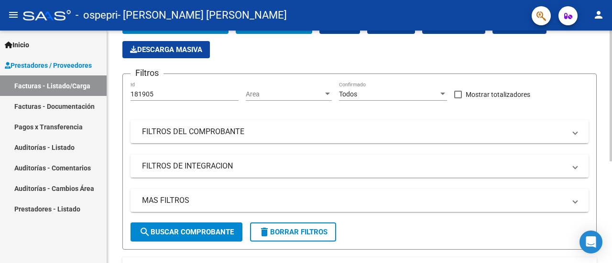
scroll to position [96, 0]
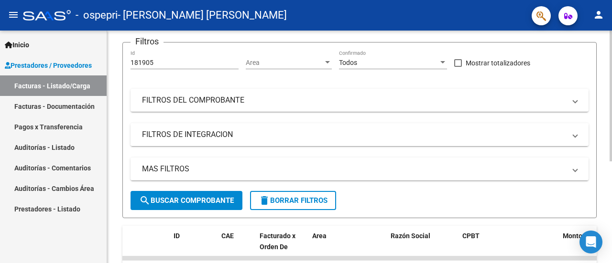
click at [229, 130] on mat-panel-title "FILTROS DE INTEGRACION" at bounding box center [354, 135] width 424 height 11
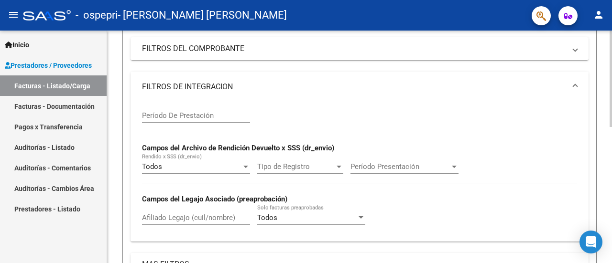
scroll to position [143, 0]
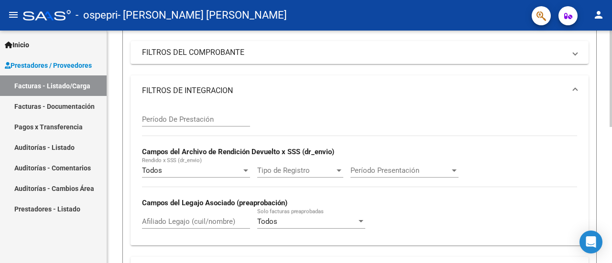
click at [355, 221] on div "Todos" at bounding box center [306, 222] width 99 height 9
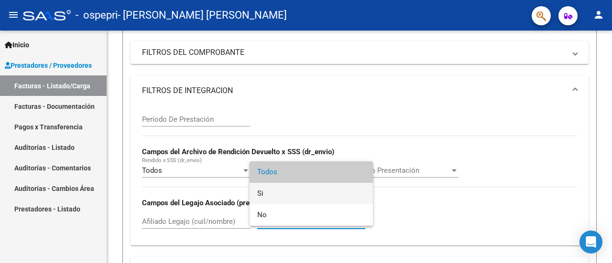
click at [344, 188] on span "Si" at bounding box center [311, 194] width 108 height 22
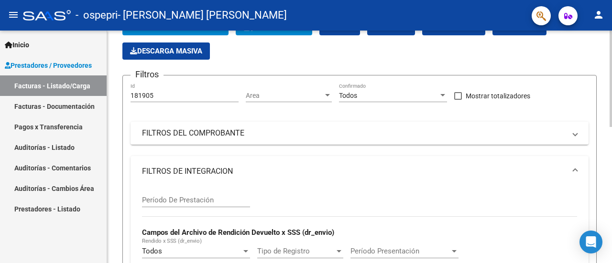
scroll to position [42, 0]
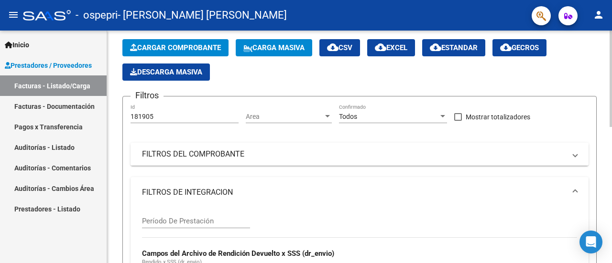
click at [407, 152] on mat-panel-title "FILTROS DEL COMPROBANTE" at bounding box center [354, 154] width 424 height 11
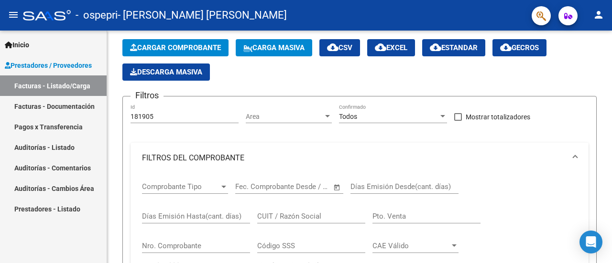
click at [21, 102] on link "Facturas - Documentación" at bounding box center [53, 106] width 107 height 21
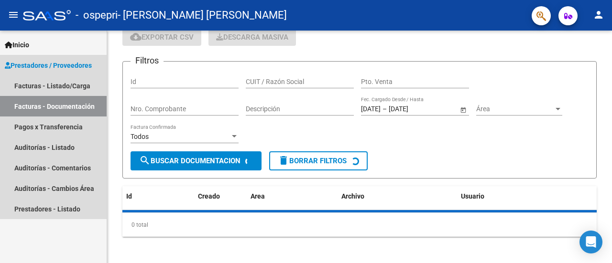
click at [21, 102] on link "Facturas - Documentación" at bounding box center [53, 106] width 107 height 21
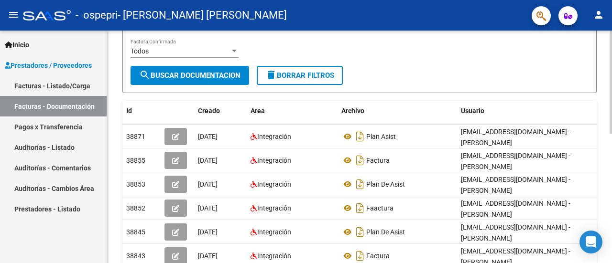
scroll to position [137, 0]
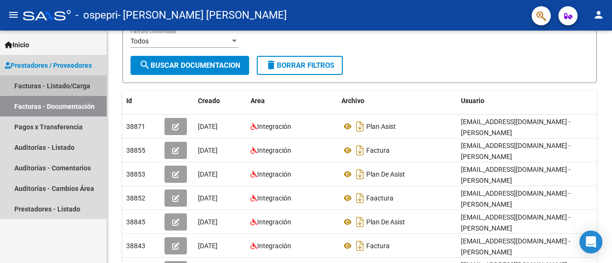
click at [83, 88] on link "Facturas - Listado/Carga" at bounding box center [53, 86] width 107 height 21
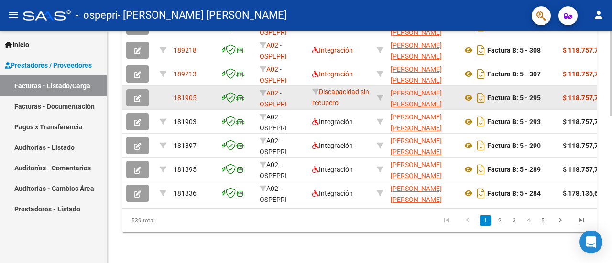
scroll to position [301, 0]
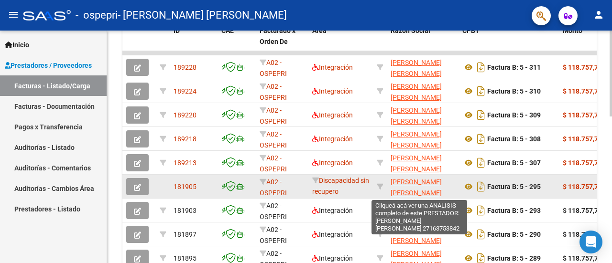
click at [424, 183] on span "[PERSON_NAME] [PERSON_NAME]" at bounding box center [416, 187] width 51 height 19
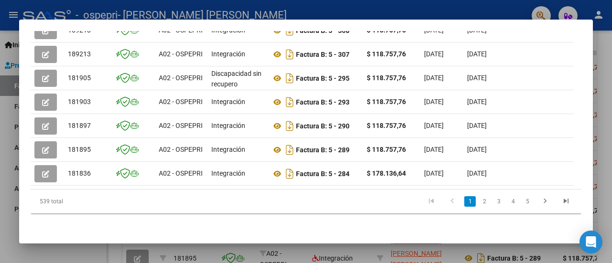
scroll to position [357, 0]
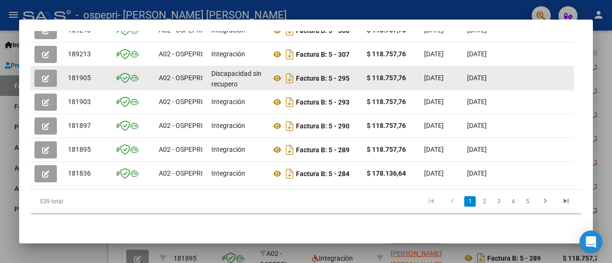
click at [244, 77] on div "Discapacidad sin recupero" at bounding box center [237, 78] width 52 height 20
click at [290, 73] on icon "Descargar documento" at bounding box center [290, 78] width 12 height 15
click at [606, 79] on div at bounding box center [306, 131] width 612 height 263
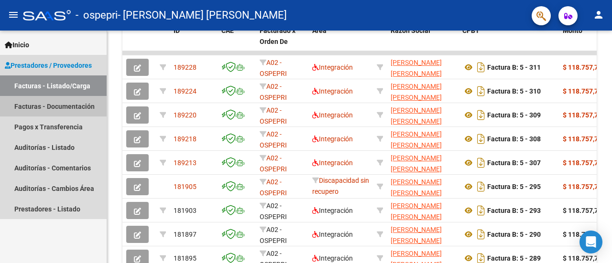
click at [31, 107] on link "Facturas - Documentación" at bounding box center [53, 106] width 107 height 21
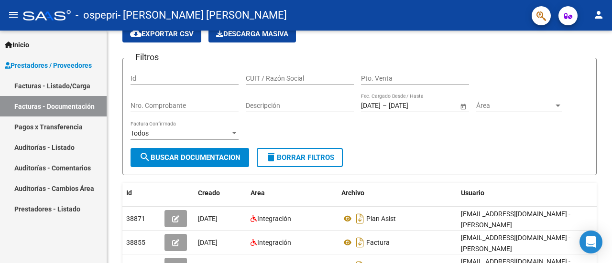
scroll to position [292, 0]
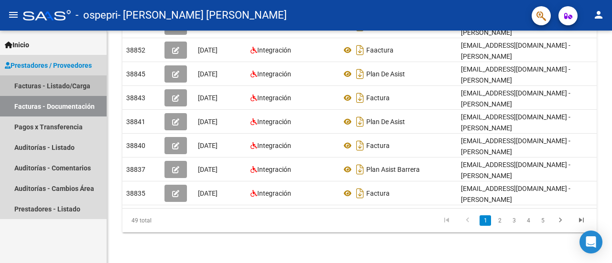
click at [45, 85] on link "Facturas - Listado/Carga" at bounding box center [53, 86] width 107 height 21
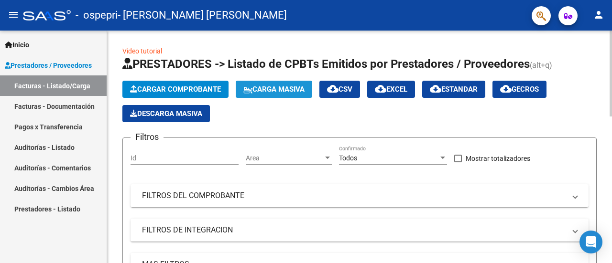
click at [252, 87] on icon at bounding box center [247, 90] width 9 height 7
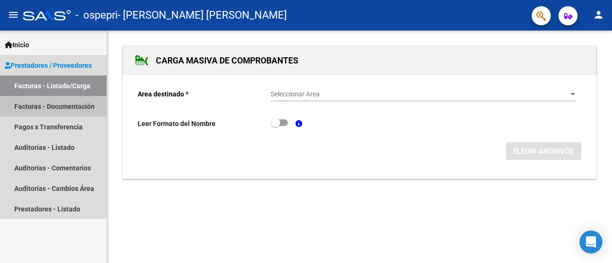
click at [70, 105] on link "Facturas - Documentación" at bounding box center [53, 106] width 107 height 21
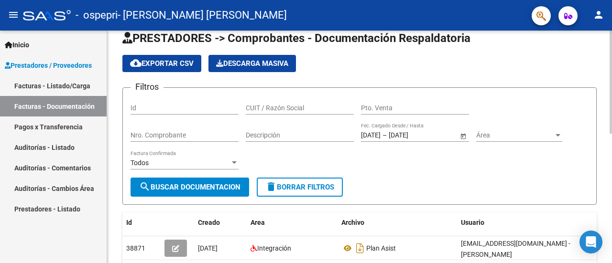
scroll to position [5, 0]
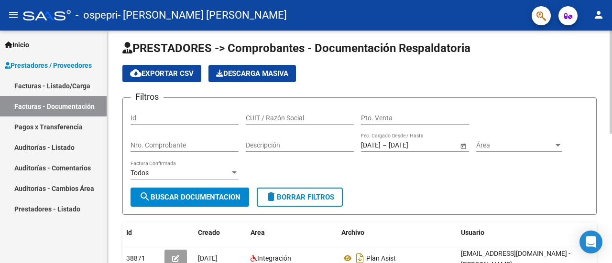
click at [559, 151] on div "Área Área" at bounding box center [519, 142] width 86 height 19
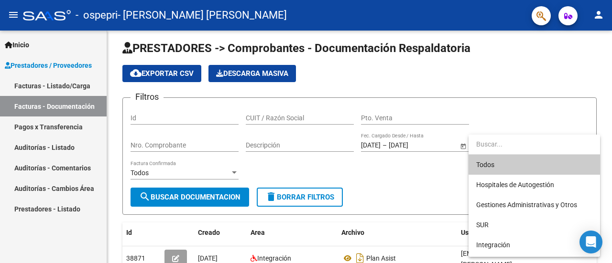
click at [558, 152] on input "dropdown search" at bounding box center [535, 144] width 132 height 20
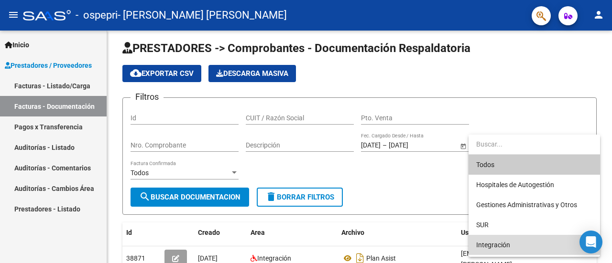
click at [489, 241] on span "Integración" at bounding box center [534, 245] width 116 height 20
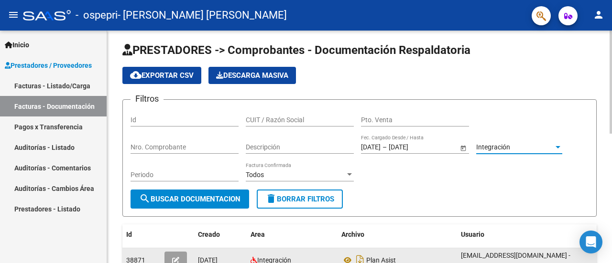
scroll to position [0, 0]
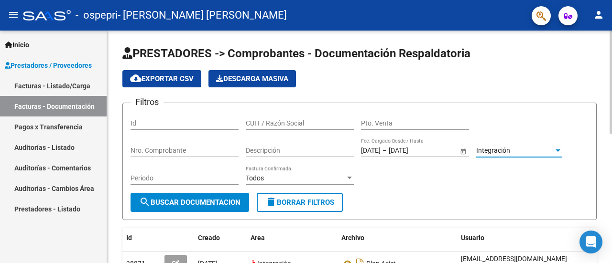
click at [558, 150] on div at bounding box center [558, 151] width 5 height 2
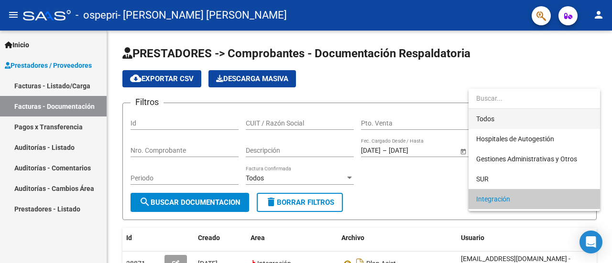
click at [524, 115] on span "Todos" at bounding box center [534, 119] width 116 height 20
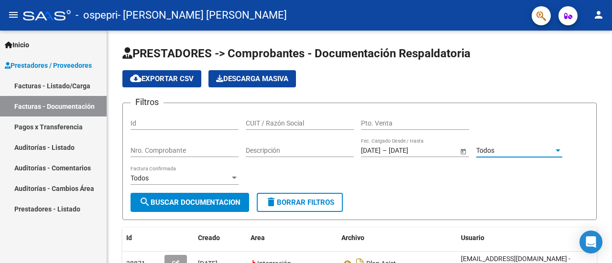
click at [69, 170] on link "Auditorías - Comentarios" at bounding box center [53, 168] width 107 height 21
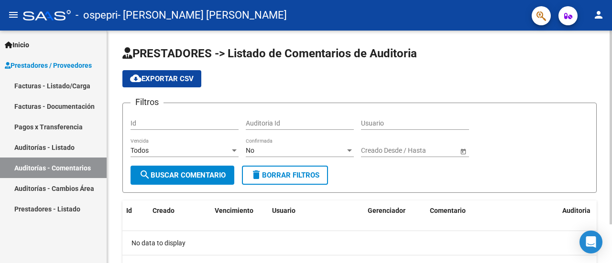
scroll to position [46, 0]
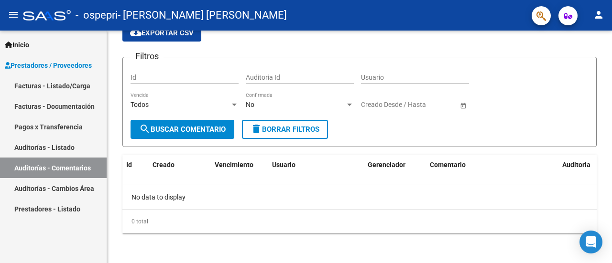
click at [55, 184] on link "Auditorías - Cambios Área" at bounding box center [53, 188] width 107 height 21
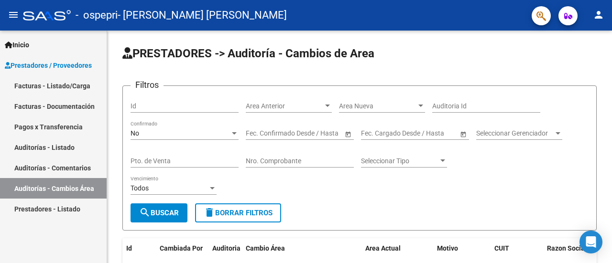
click at [67, 209] on link "Prestadores - Listado" at bounding box center [53, 209] width 107 height 21
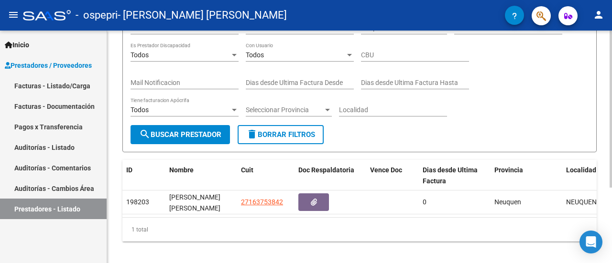
scroll to position [111, 0]
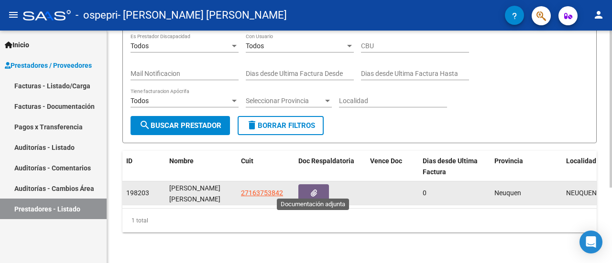
click at [308, 185] on button "button" at bounding box center [313, 194] width 31 height 18
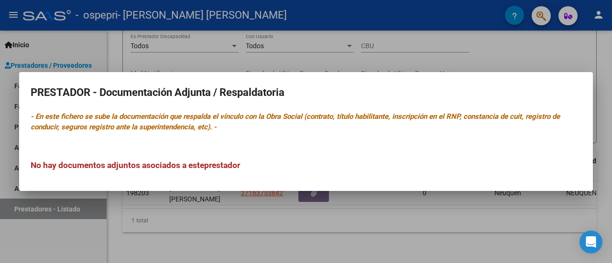
click at [602, 188] on div at bounding box center [306, 131] width 612 height 263
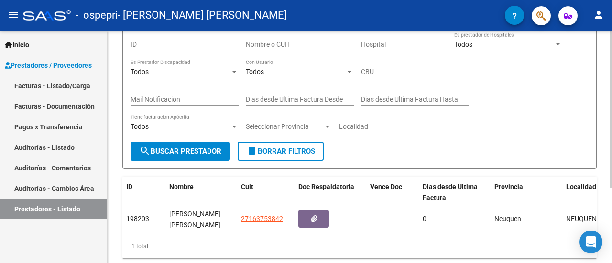
scroll to position [63, 0]
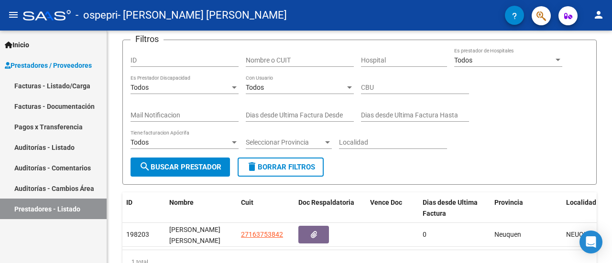
click at [55, 84] on link "Facturas - Listado/Carga" at bounding box center [53, 86] width 107 height 21
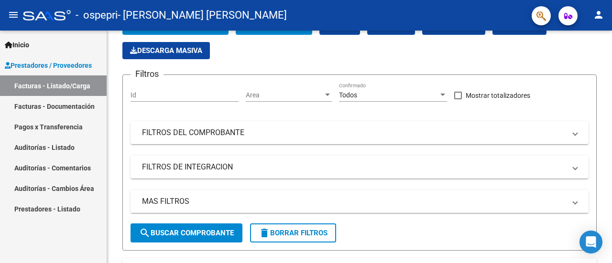
click at [82, 91] on link "Facturas - Listado/Carga" at bounding box center [53, 86] width 107 height 21
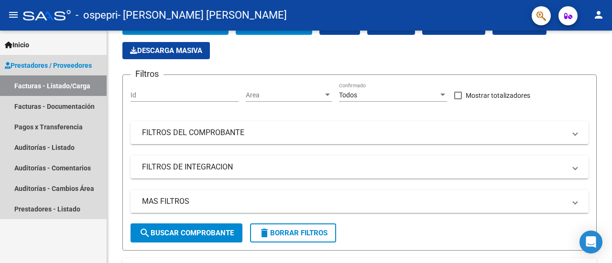
click at [30, 61] on span "Prestadores / Proveedores" at bounding box center [48, 65] width 87 height 11
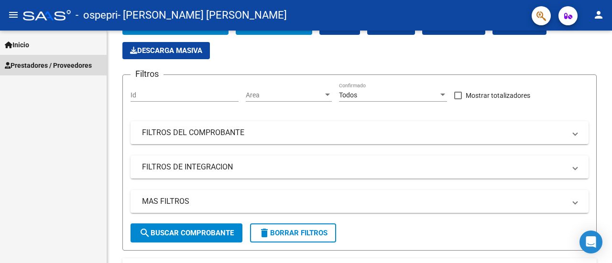
click at [30, 61] on span "Prestadores / Proveedores" at bounding box center [48, 65] width 87 height 11
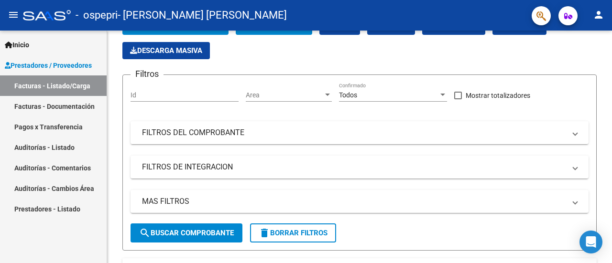
click at [62, 102] on link "Facturas - Documentación" at bounding box center [53, 106] width 107 height 21
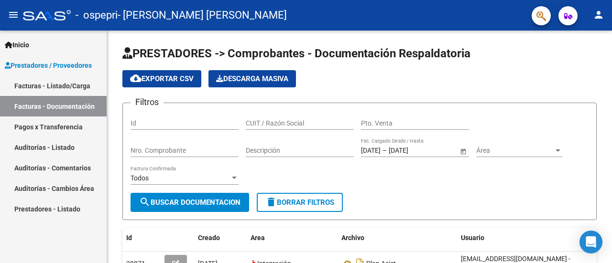
click at [70, 128] on link "Pagos x Transferencia" at bounding box center [53, 127] width 107 height 21
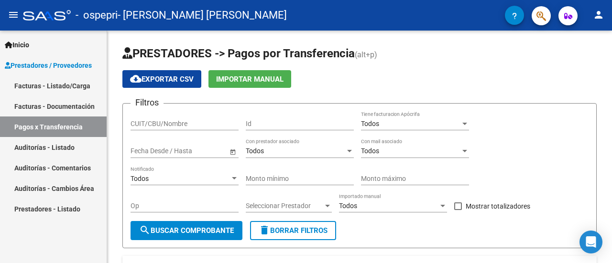
click at [49, 63] on span "Prestadores / Proveedores" at bounding box center [48, 65] width 87 height 11
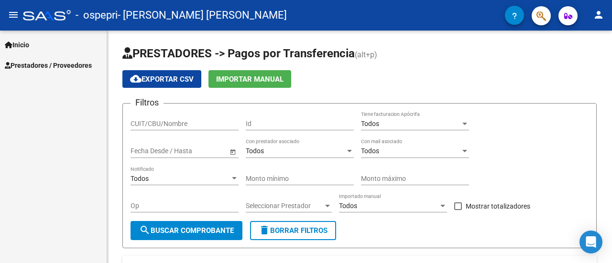
click at [20, 37] on link "Inicio" at bounding box center [53, 44] width 107 height 21
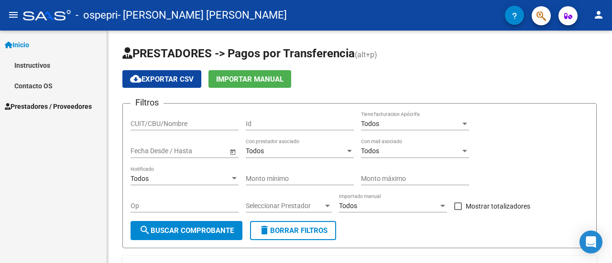
click at [47, 44] on link "Inicio" at bounding box center [53, 44] width 107 height 21
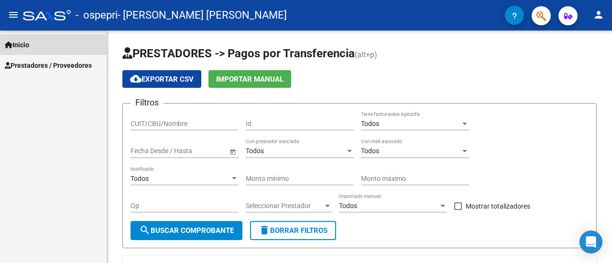
click at [47, 44] on link "Inicio" at bounding box center [53, 44] width 107 height 21
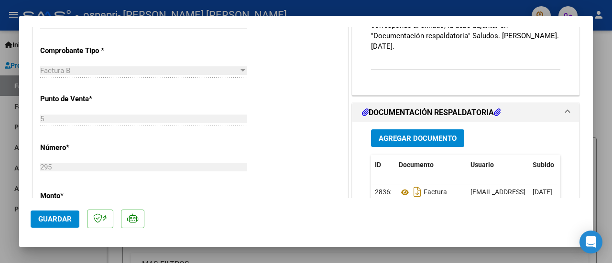
scroll to position [335, 0]
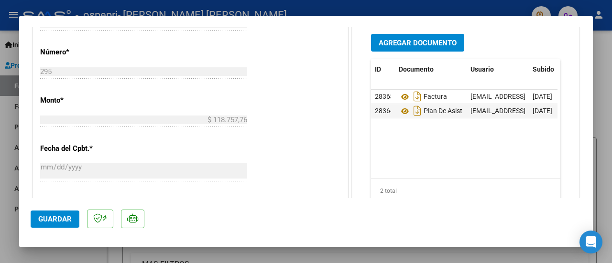
click at [608, 65] on div at bounding box center [306, 131] width 612 height 263
type input "$ 0,00"
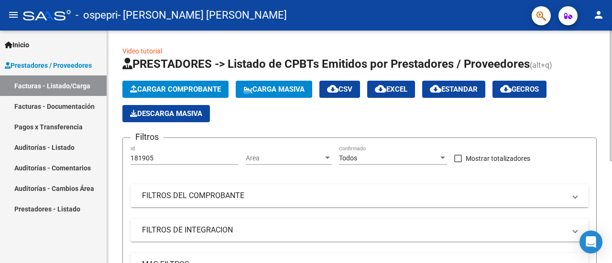
click at [199, 86] on span "Cargar Comprobante" at bounding box center [175, 89] width 91 height 9
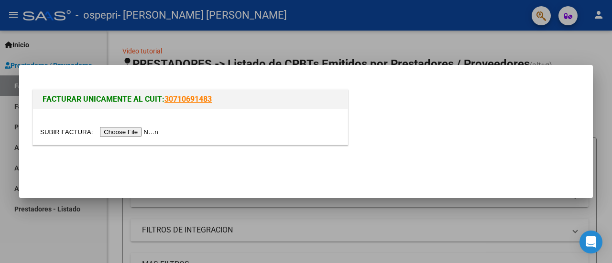
click at [116, 132] on input "file" at bounding box center [100, 132] width 121 height 10
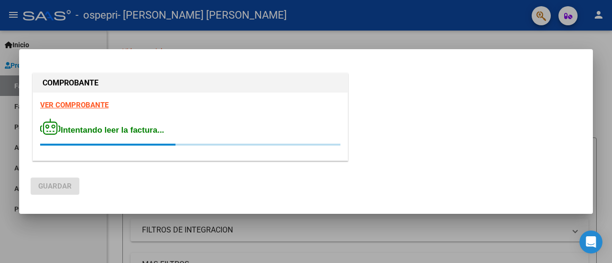
click at [594, 132] on div at bounding box center [306, 131] width 612 height 263
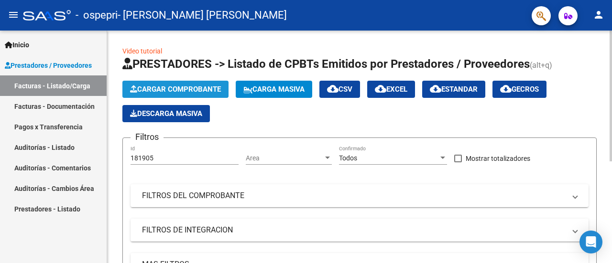
click at [191, 87] on span "Cargar Comprobante" at bounding box center [175, 89] width 91 height 9
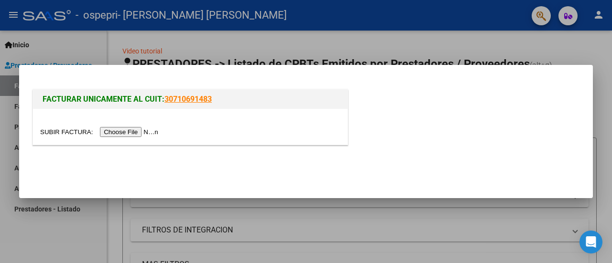
click at [138, 137] on input "file" at bounding box center [100, 132] width 121 height 10
click at [137, 132] on input "file" at bounding box center [100, 132] width 121 height 10
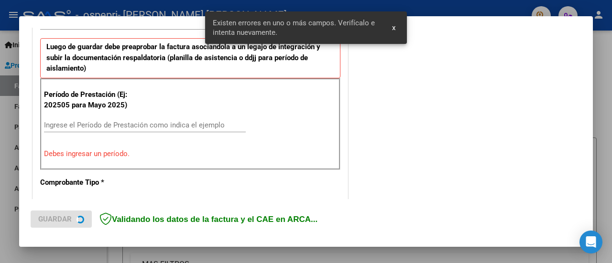
scroll to position [256, 0]
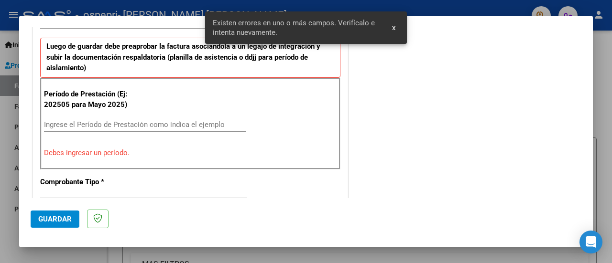
click at [119, 114] on div "Período de Prestación (Ej: 202505 para Mayo 2025) Ingrese el Período de Prestac…" at bounding box center [190, 124] width 300 height 92
click at [115, 121] on input "Ingrese el Período de Prestación como indica el ejemplo" at bounding box center [145, 125] width 202 height 9
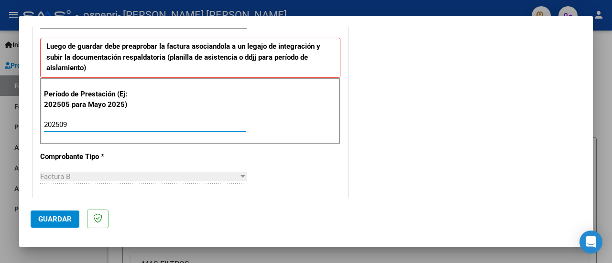
type input "202509"
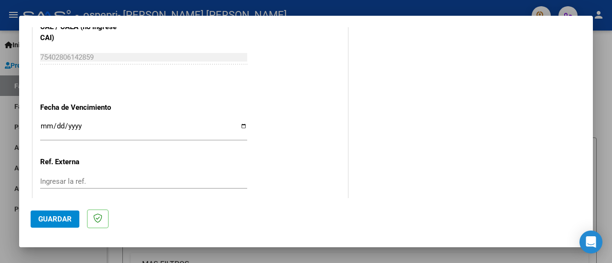
scroll to position [639, 0]
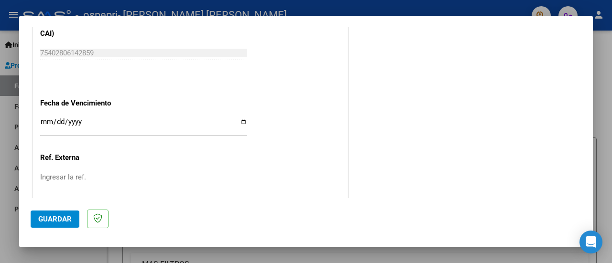
click at [49, 123] on input "Ingresar la fecha" at bounding box center [143, 125] width 207 height 15
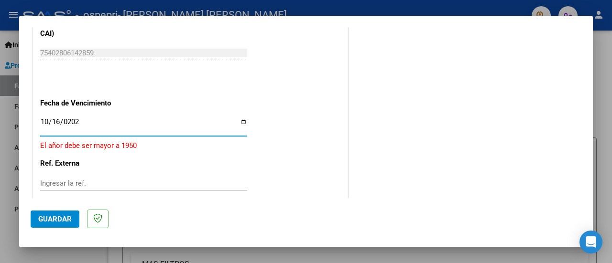
type input "2025-10-16"
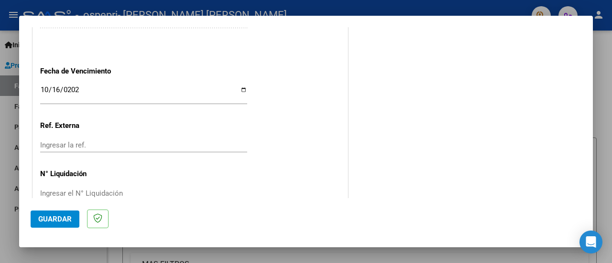
scroll to position [690, 0]
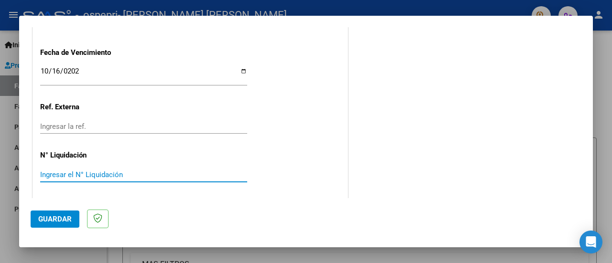
click at [60, 174] on input "Ingresar el N° Liquidación" at bounding box center [143, 175] width 207 height 9
type input "276427"
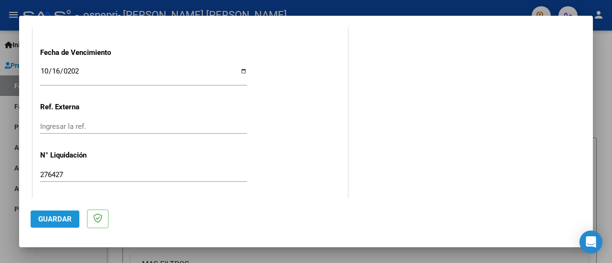
click at [54, 220] on span "Guardar" at bounding box center [54, 219] width 33 height 9
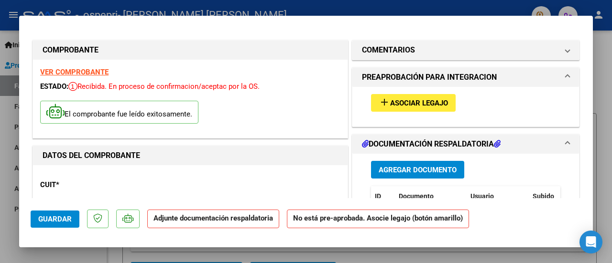
scroll to position [96, 0]
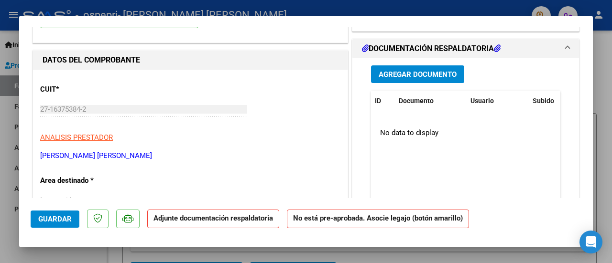
click at [419, 72] on span "Agregar Documento" at bounding box center [418, 74] width 78 height 9
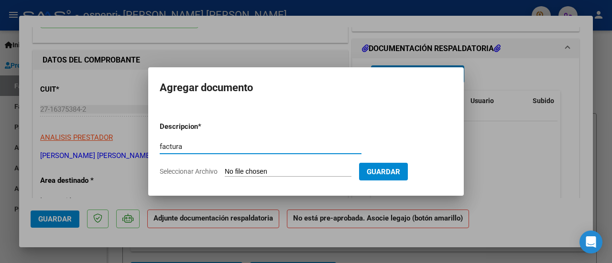
type input "factura"
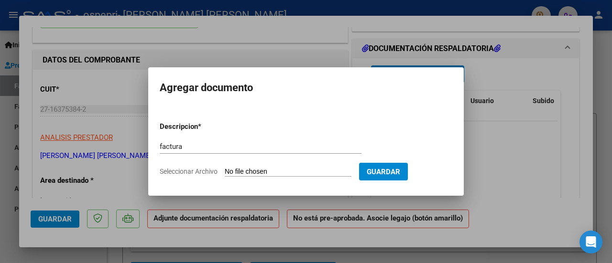
click at [246, 176] on input "Seleccionar Archivo" at bounding box center [288, 172] width 127 height 9
type input "C:\fakepath\27163753842_006_00005_00000321.pdf"
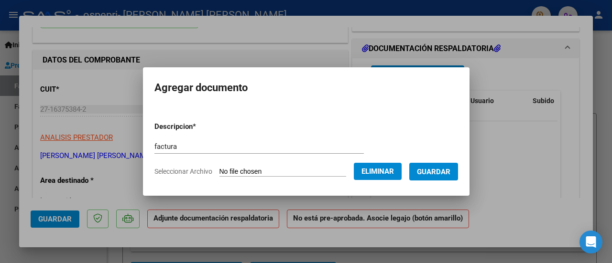
click at [437, 173] on span "Guardar" at bounding box center [433, 172] width 33 height 9
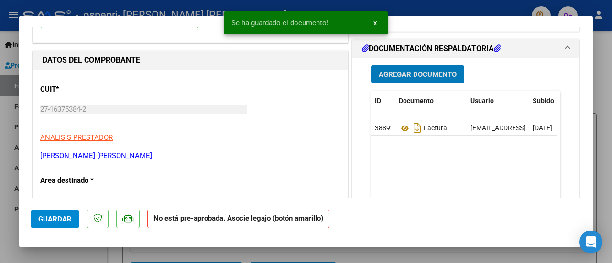
click at [420, 76] on span "Agregar Documento" at bounding box center [418, 74] width 78 height 9
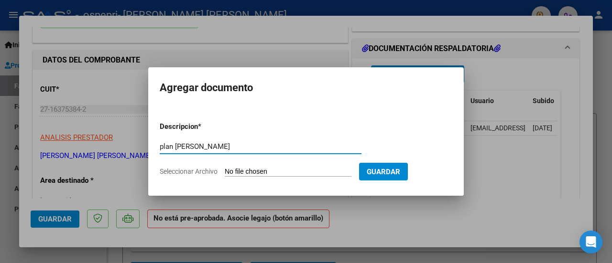
type input "plan de asis barrera"
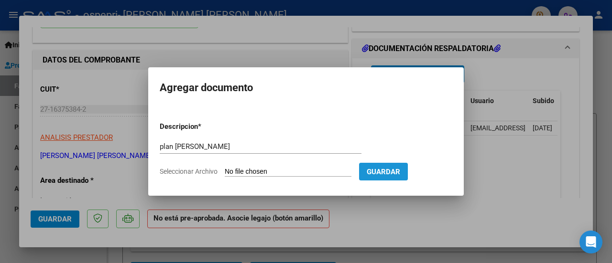
click at [398, 172] on span "Guardar" at bounding box center [383, 172] width 33 height 9
click at [301, 173] on input "Seleccionar Archivo" at bounding box center [288, 172] width 127 height 9
type input "C:\fakepath\plan barrera.pdf"
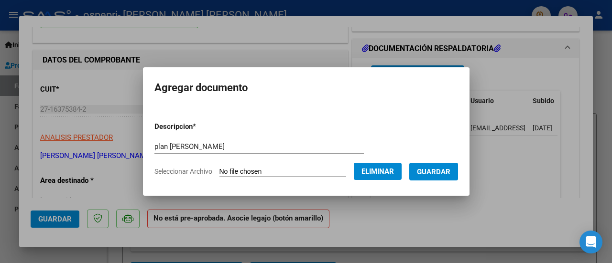
click at [428, 177] on button "Guardar" at bounding box center [433, 172] width 49 height 18
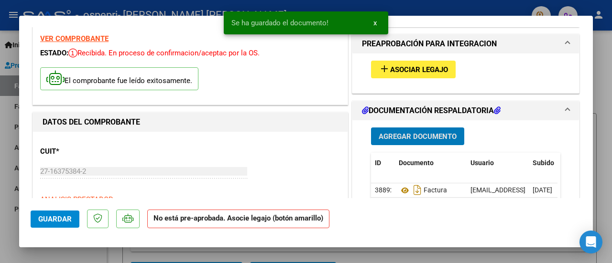
scroll to position [0, 0]
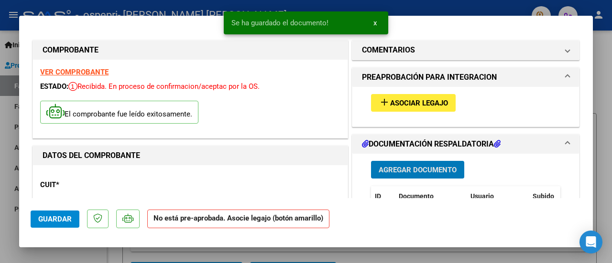
click at [426, 100] on span "Asociar Legajo" at bounding box center [419, 103] width 58 height 9
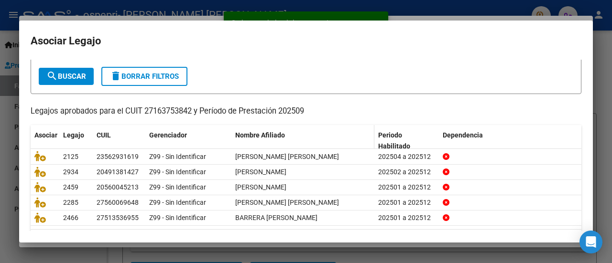
scroll to position [76, 0]
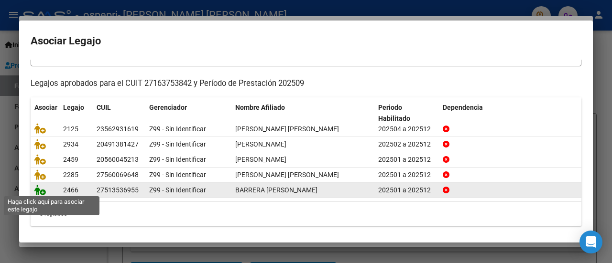
click at [41, 189] on icon at bounding box center [39, 190] width 11 height 11
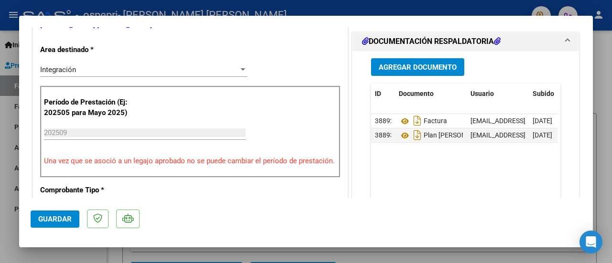
scroll to position [239, 0]
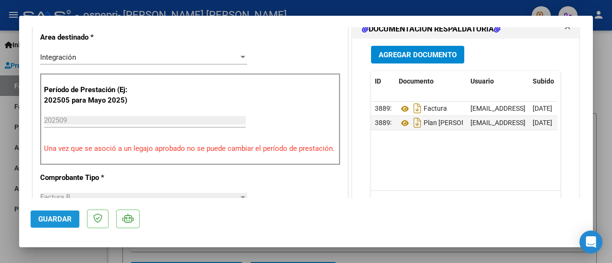
click at [37, 221] on button "Guardar" at bounding box center [55, 219] width 49 height 17
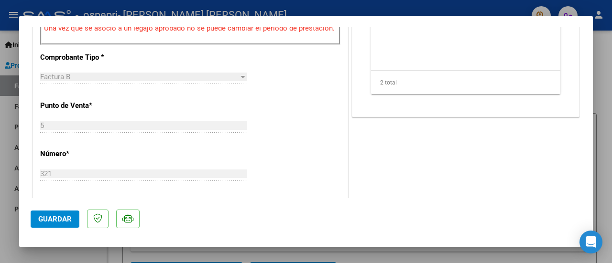
scroll to position [430, 0]
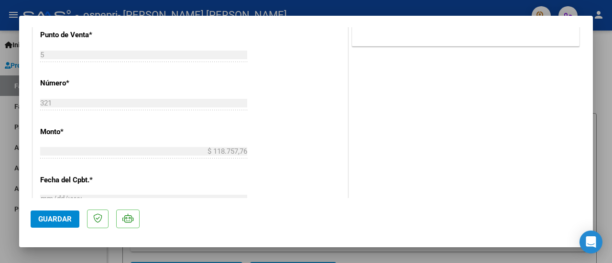
click at [605, 164] on div at bounding box center [306, 131] width 612 height 263
type input "$ 0,00"
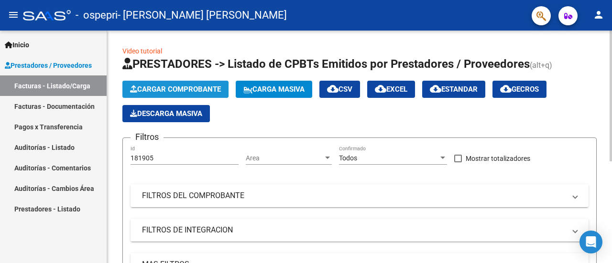
click at [200, 88] on span "Cargar Comprobante" at bounding box center [175, 89] width 91 height 9
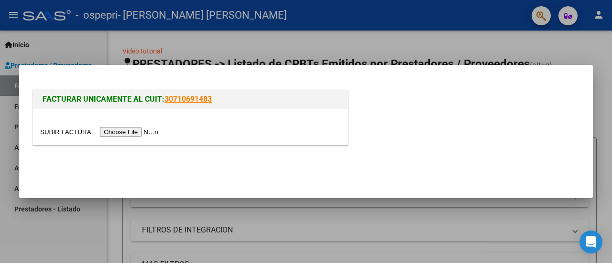
click at [135, 132] on input "file" at bounding box center [100, 132] width 121 height 10
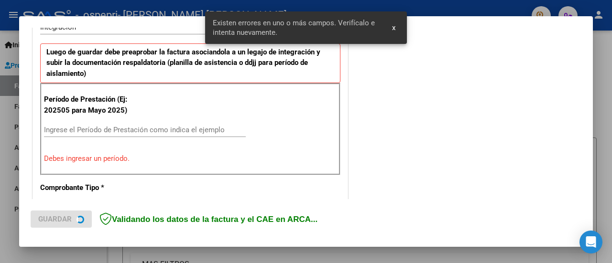
scroll to position [238, 0]
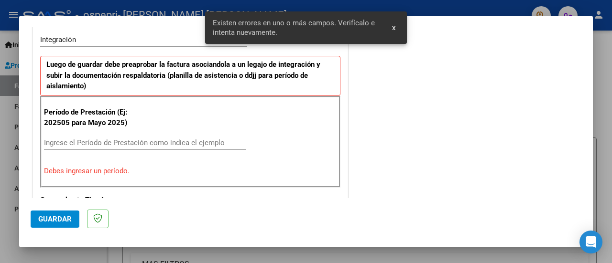
click at [136, 139] on input "Ingrese el Período de Prestación como indica el ejemplo" at bounding box center [145, 143] width 202 height 9
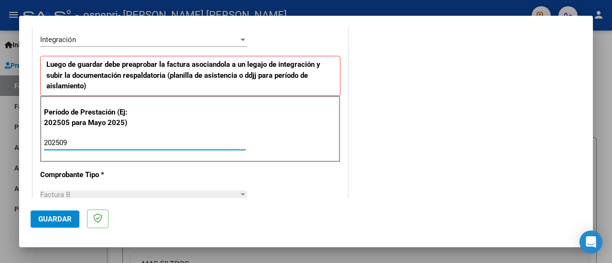
type input "202509"
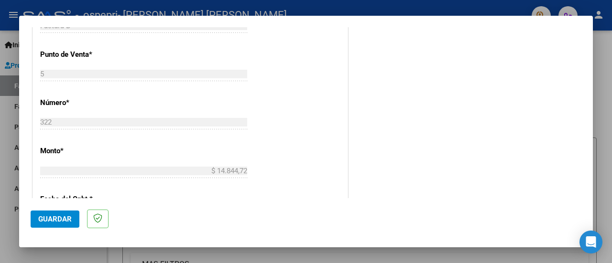
scroll to position [382, 0]
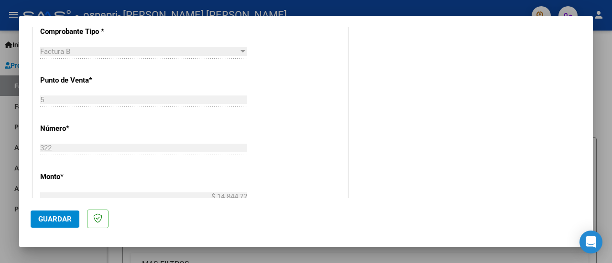
click at [599, 109] on div at bounding box center [306, 131] width 612 height 263
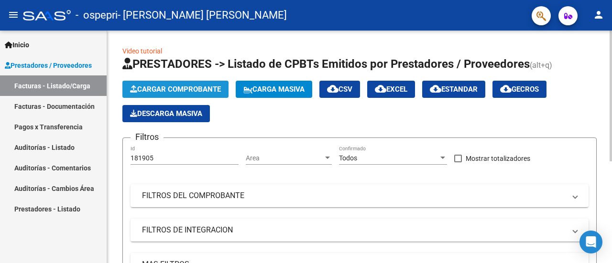
click at [156, 89] on span "Cargar Comprobante" at bounding box center [175, 89] width 91 height 9
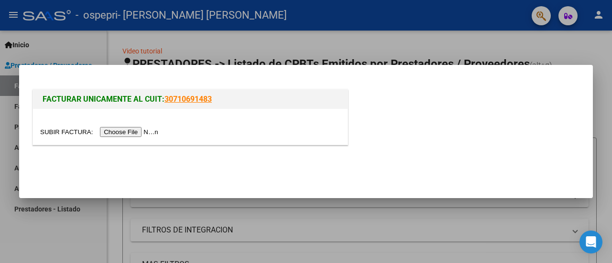
click at [137, 133] on input "file" at bounding box center [100, 132] width 121 height 10
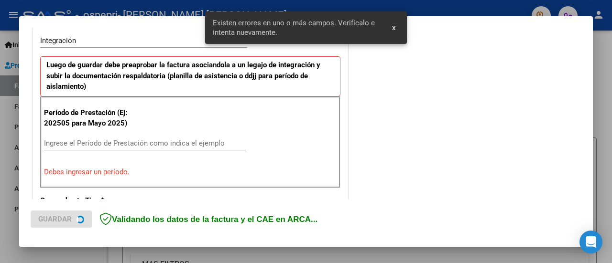
scroll to position [238, 0]
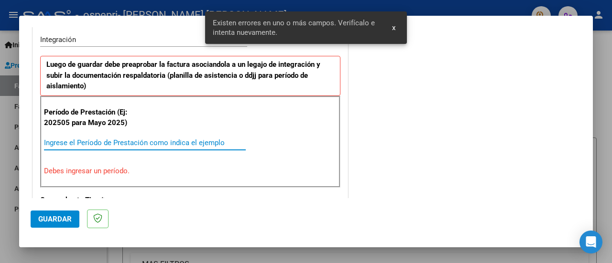
click at [136, 141] on input "Ingrese el Período de Prestación como indica el ejemplo" at bounding box center [145, 143] width 202 height 9
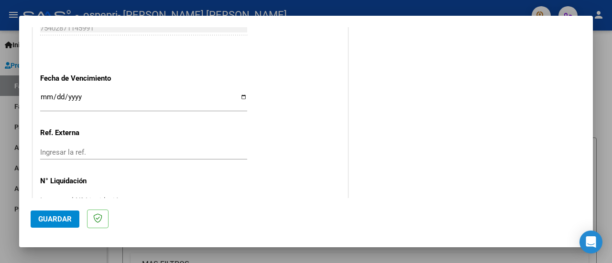
scroll to position [669, 0]
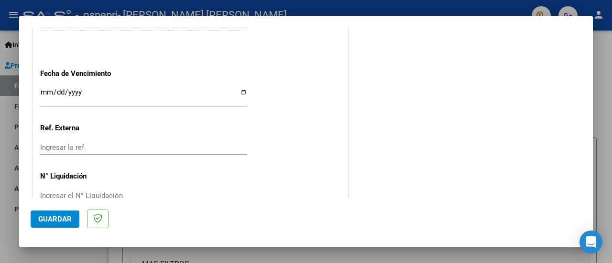
type input "202509"
click at [40, 88] on input "Ingresar la fecha" at bounding box center [143, 95] width 207 height 15
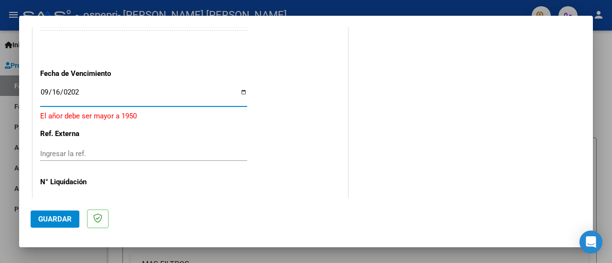
type input "2025-09-16"
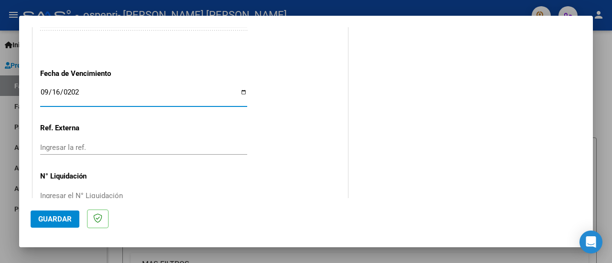
scroll to position [690, 0]
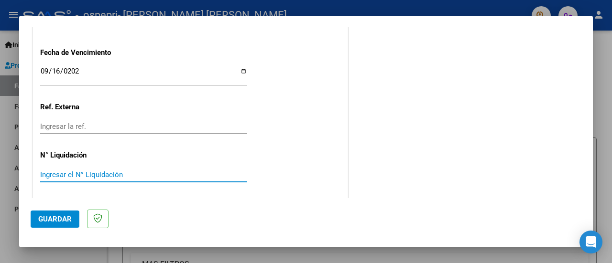
click at [83, 172] on input "Ingresar el N° Liquidación" at bounding box center [143, 175] width 207 height 9
type input "276427"
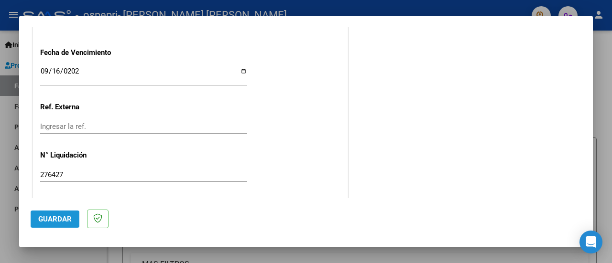
click at [59, 215] on span "Guardar" at bounding box center [54, 219] width 33 height 9
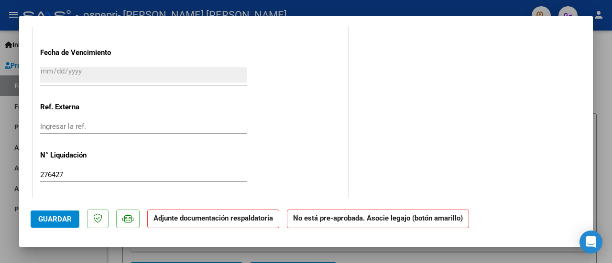
scroll to position [525, 0]
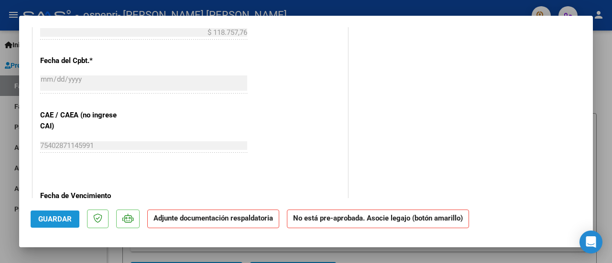
click at [60, 217] on span "Guardar" at bounding box center [54, 219] width 33 height 9
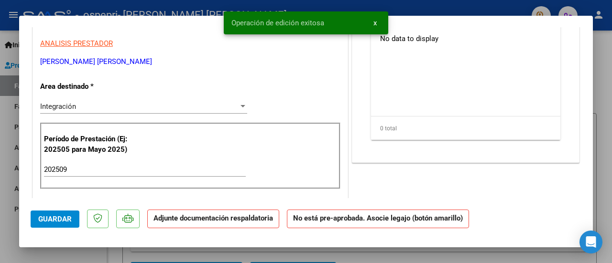
scroll to position [46, 0]
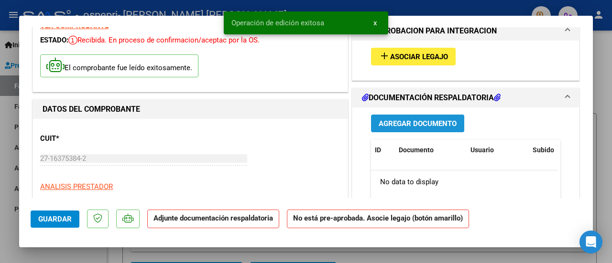
click at [402, 121] on span "Agregar Documento" at bounding box center [418, 124] width 78 height 9
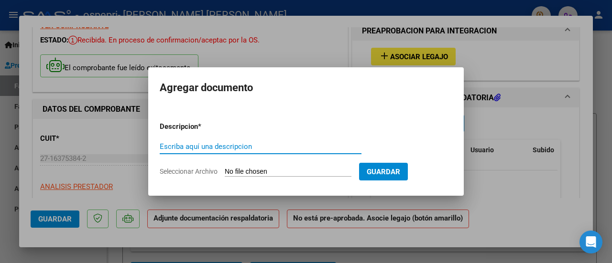
click at [271, 148] on input "Escriba aquí una descripcion" at bounding box center [261, 147] width 202 height 9
type input "factura"
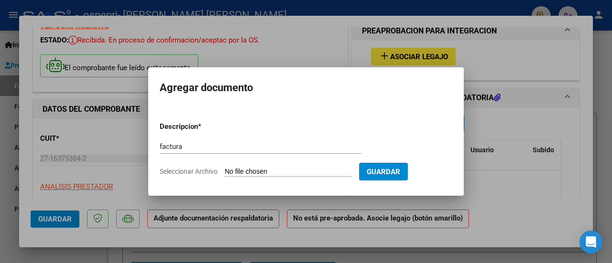
click at [270, 177] on form "Descripcion * factura Escriba aquí una descripcion Seleccionar Archivo Guardar" at bounding box center [306, 149] width 293 height 70
click at [271, 169] on input "Seleccionar Archivo" at bounding box center [288, 172] width 127 height 9
type input "C:\fakepath\27163753842_006_00005_00000328.pdf"
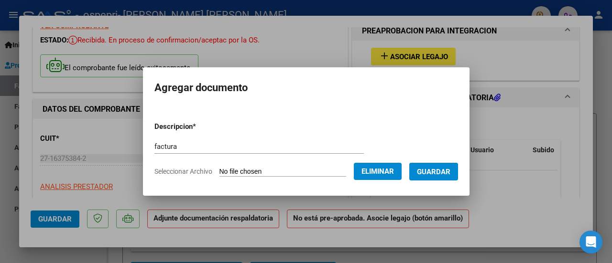
click at [440, 172] on span "Guardar" at bounding box center [433, 172] width 33 height 9
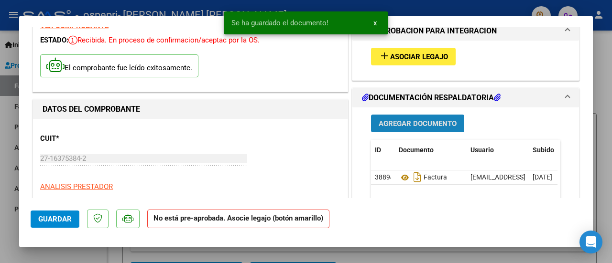
click at [428, 120] on span "Agregar Documento" at bounding box center [418, 124] width 78 height 9
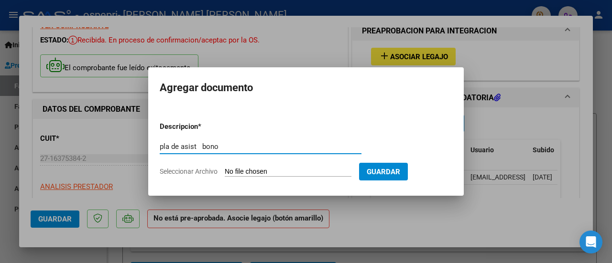
type input "pla de asist bono"
click at [400, 172] on span "Guardar" at bounding box center [383, 172] width 33 height 9
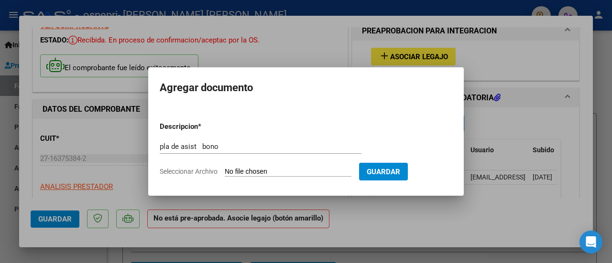
click at [400, 172] on span "Guardar" at bounding box center [383, 172] width 33 height 9
click at [293, 170] on input "Seleccionar Archivo" at bounding box center [288, 172] width 127 height 9
type input "C:\fakepath\pa asist bono.pdf"
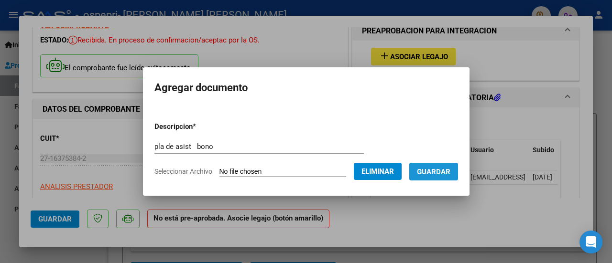
click at [450, 170] on span "Guardar" at bounding box center [433, 172] width 33 height 9
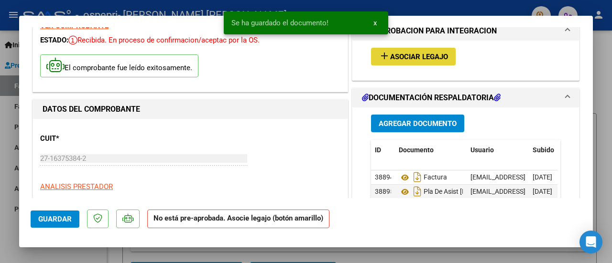
click at [428, 56] on span "Asociar Legajo" at bounding box center [419, 57] width 58 height 9
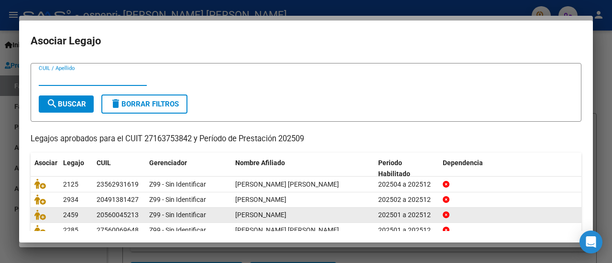
scroll to position [48, 0]
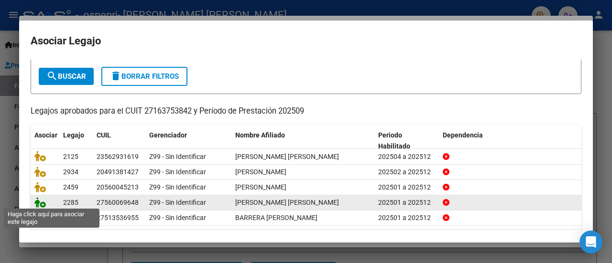
click at [41, 205] on icon at bounding box center [39, 203] width 11 height 11
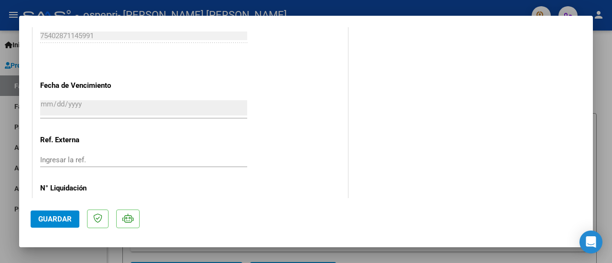
scroll to position [693, 0]
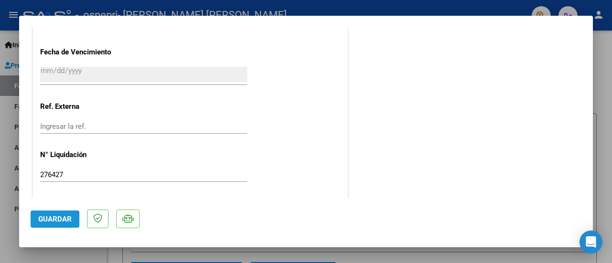
click at [61, 217] on span "Guardar" at bounding box center [54, 219] width 33 height 9
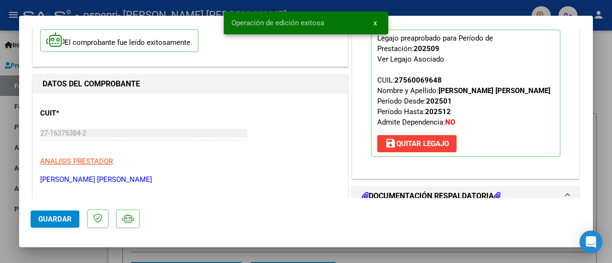
scroll to position [0, 0]
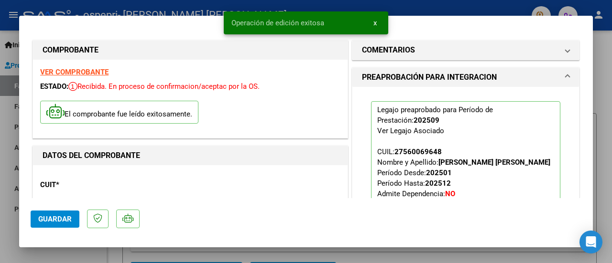
click at [603, 137] on div at bounding box center [306, 131] width 612 height 263
type input "$ 0,00"
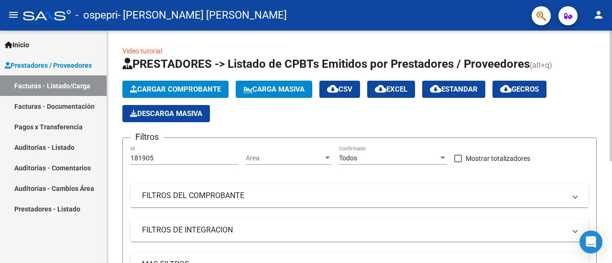
click at [176, 88] on span "Cargar Comprobante" at bounding box center [175, 89] width 91 height 9
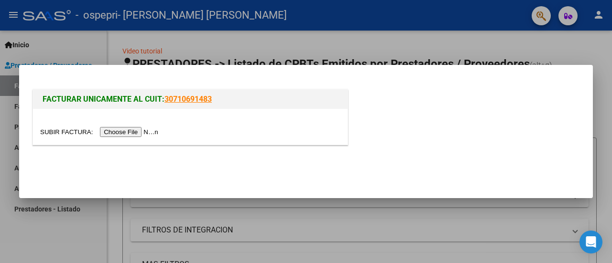
click at [141, 132] on input "file" at bounding box center [100, 132] width 121 height 10
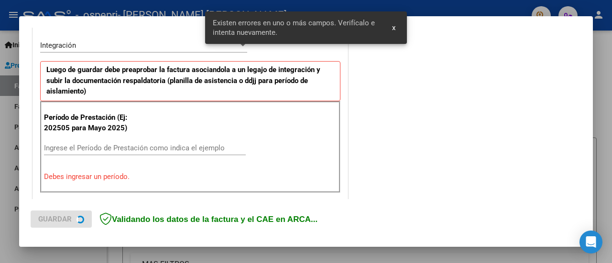
scroll to position [238, 0]
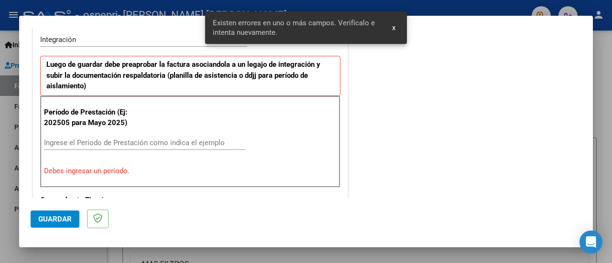
click at [97, 132] on div "Período de Prestación (Ej: 202505 para Mayo 2025) Ingrese el Período de Prestac…" at bounding box center [190, 142] width 300 height 92
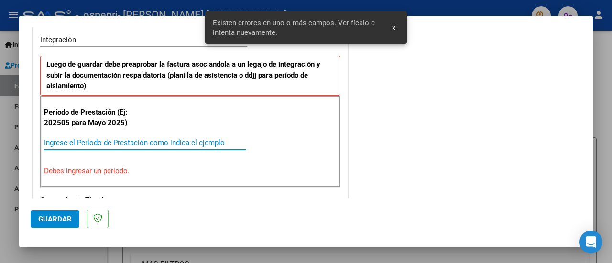
click at [97, 140] on input "Ingrese el Período de Prestación como indica el ejemplo" at bounding box center [145, 143] width 202 height 9
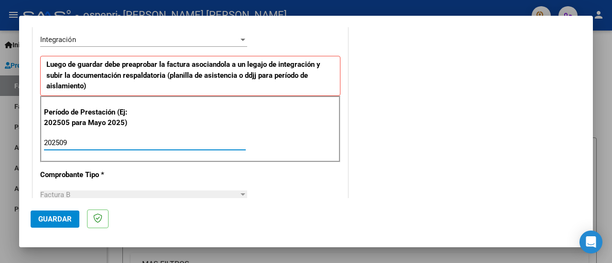
type input "202509"
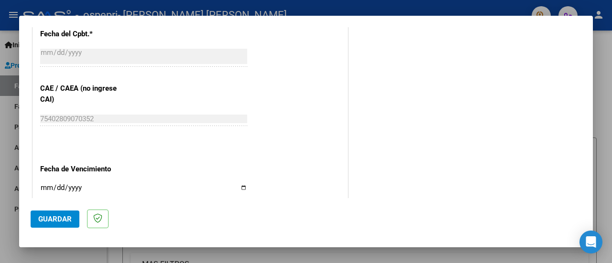
scroll to position [621, 0]
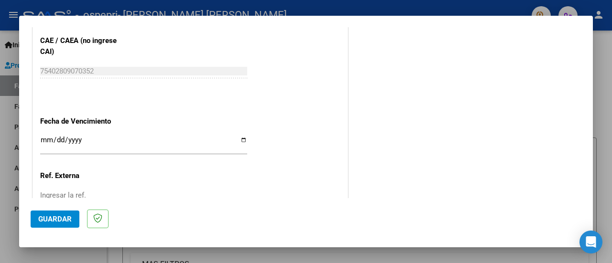
click at [42, 138] on input "Ingresar la fecha" at bounding box center [143, 143] width 207 height 15
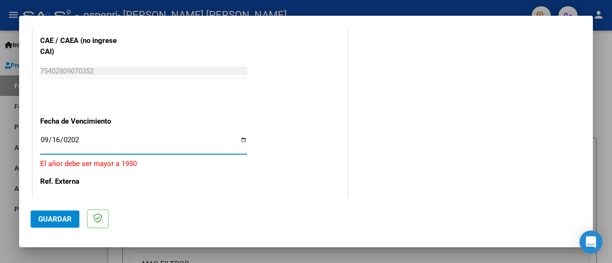
type input "2025-09-16"
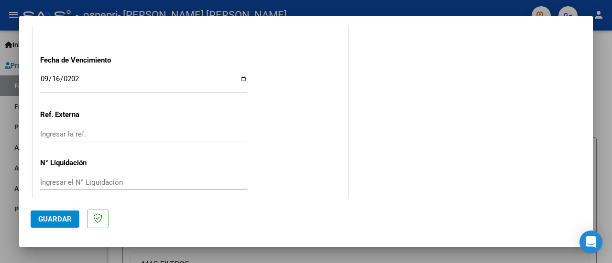
scroll to position [690, 0]
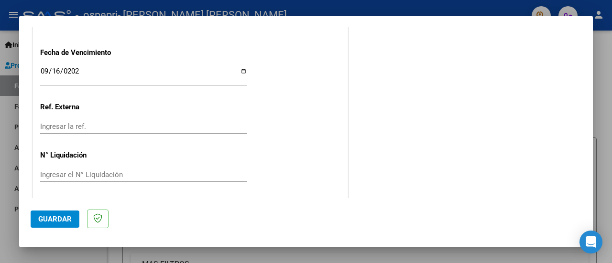
click at [51, 173] on input "Ingresar el N° Liquidación" at bounding box center [143, 175] width 207 height 9
type input "276419"
click at [59, 216] on span "Guardar" at bounding box center [54, 219] width 33 height 9
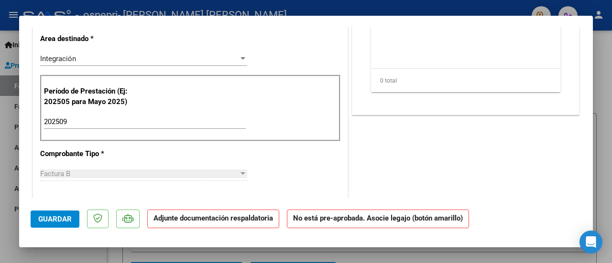
scroll to position [46, 0]
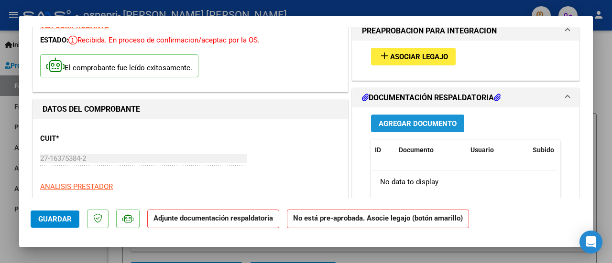
click at [417, 125] on span "Agregar Documento" at bounding box center [418, 124] width 78 height 9
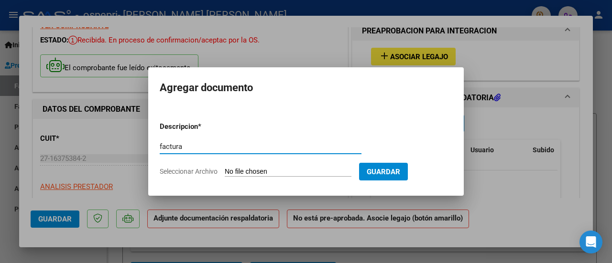
type input "factura"
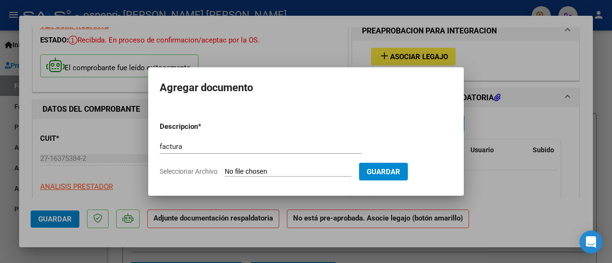
click at [308, 172] on input "Seleccionar Archivo" at bounding box center [288, 172] width 127 height 9
type input "C:\fakepath\27163753842_006_00005_00000323.pdf"
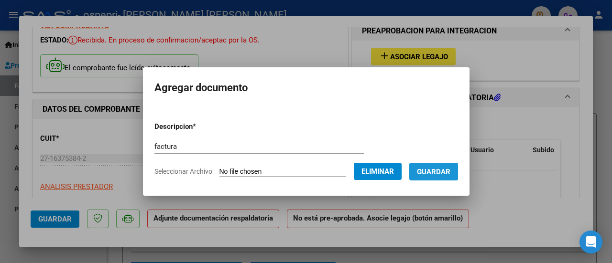
click at [441, 169] on span "Guardar" at bounding box center [433, 172] width 33 height 9
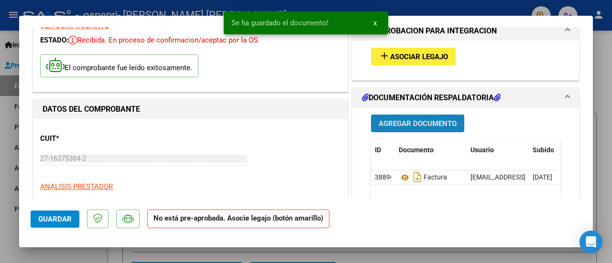
click at [439, 124] on span "Agregar Documento" at bounding box center [418, 124] width 78 height 9
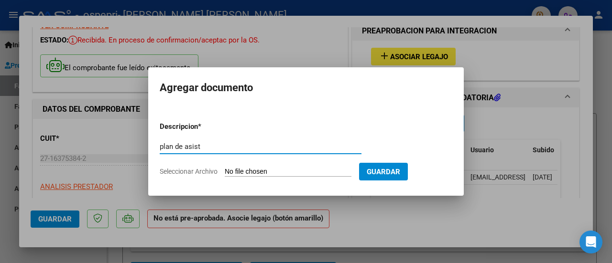
type input "plan de asist"
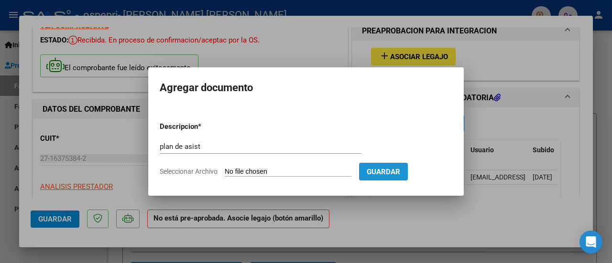
click at [400, 168] on span "Guardar" at bounding box center [383, 172] width 33 height 9
click at [400, 171] on span "Guardar" at bounding box center [383, 172] width 33 height 9
click at [237, 170] on input "Seleccionar Archivo" at bounding box center [288, 172] width 127 height 9
type input "C:\fakepath\plan meriño.pdf"
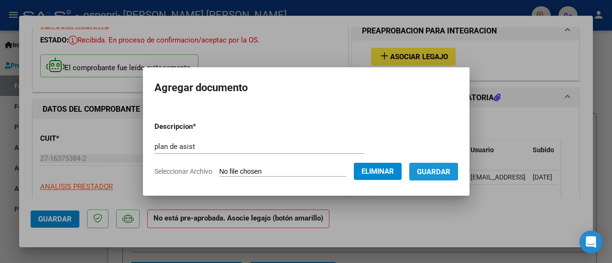
click at [444, 175] on span "Guardar" at bounding box center [433, 172] width 33 height 9
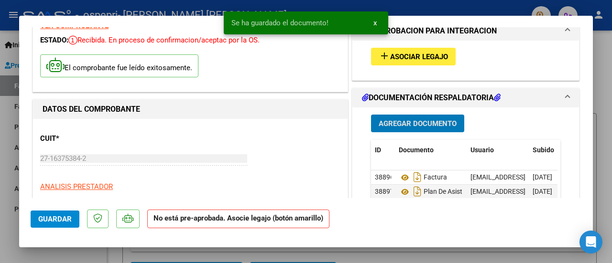
click at [419, 48] on button "add Asociar Legajo" at bounding box center [413, 57] width 85 height 18
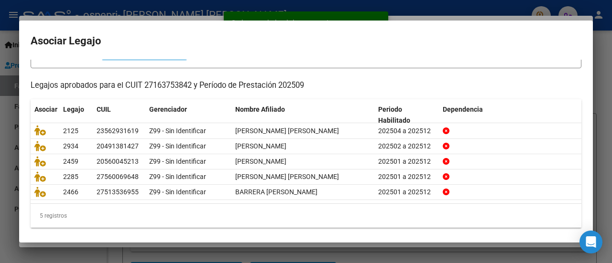
scroll to position [76, 0]
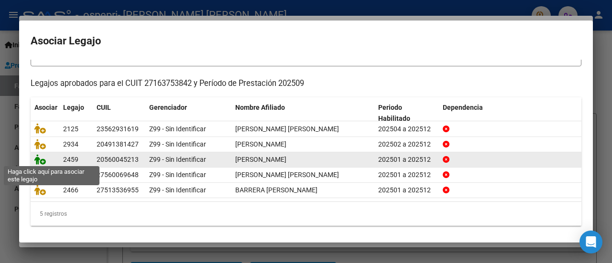
click at [36, 159] on icon at bounding box center [39, 159] width 11 height 11
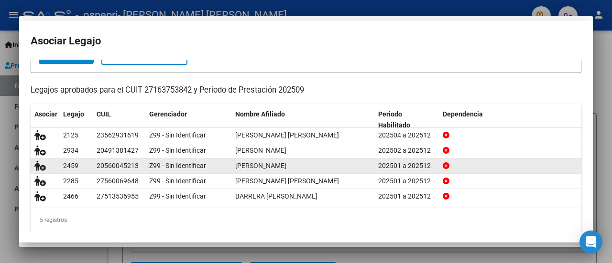
scroll to position [82, 0]
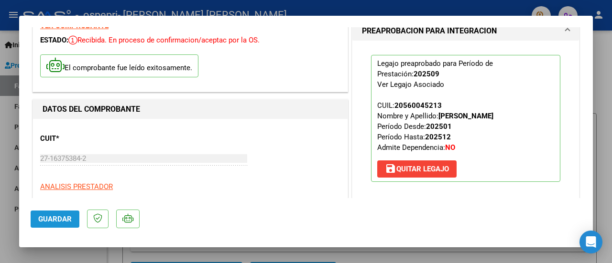
click at [56, 219] on span "Guardar" at bounding box center [54, 219] width 33 height 9
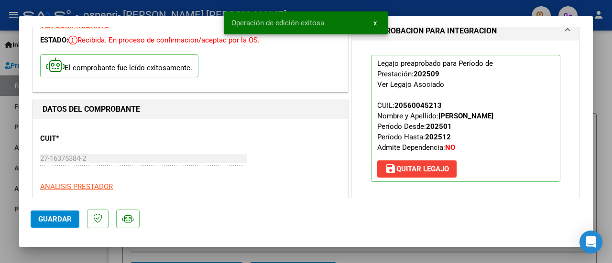
click at [608, 132] on div at bounding box center [306, 131] width 612 height 263
type input "$ 0,00"
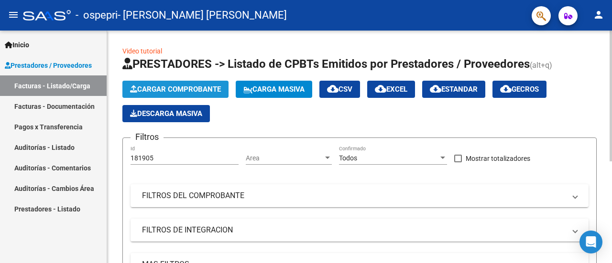
click at [180, 88] on span "Cargar Comprobante" at bounding box center [175, 89] width 91 height 9
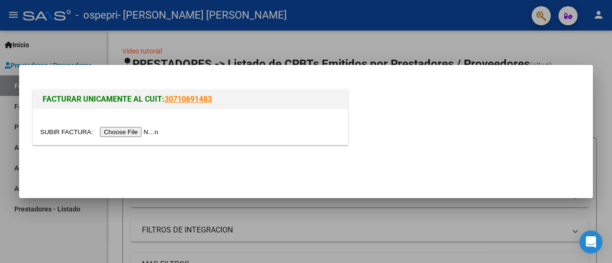
click at [135, 138] on div at bounding box center [190, 127] width 315 height 36
click at [138, 132] on input "file" at bounding box center [100, 132] width 121 height 10
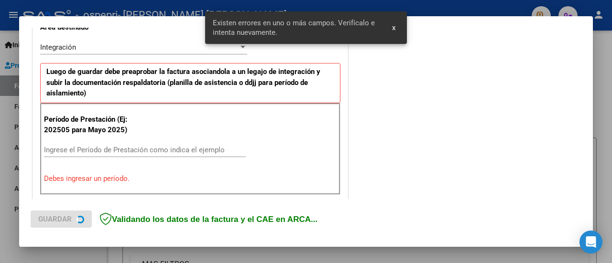
scroll to position [238, 0]
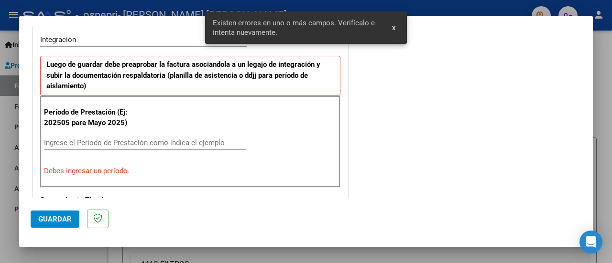
click at [160, 139] on input "Ingrese el Período de Prestación como indica el ejemplo" at bounding box center [145, 143] width 202 height 9
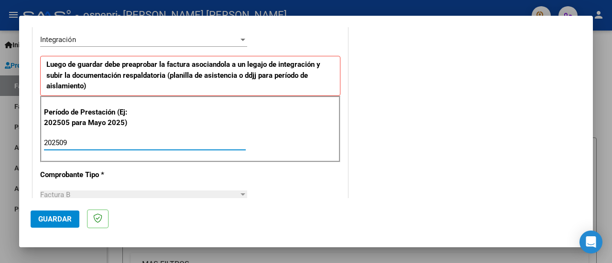
type input "202509"
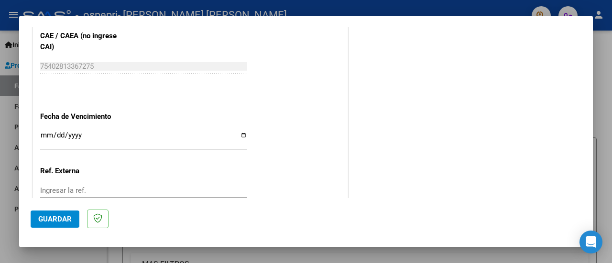
scroll to position [669, 0]
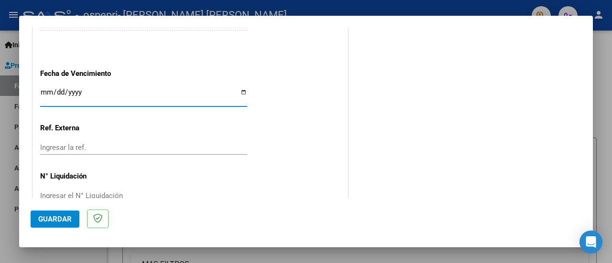
click at [42, 88] on input "Ingresar la fecha" at bounding box center [143, 95] width 207 height 15
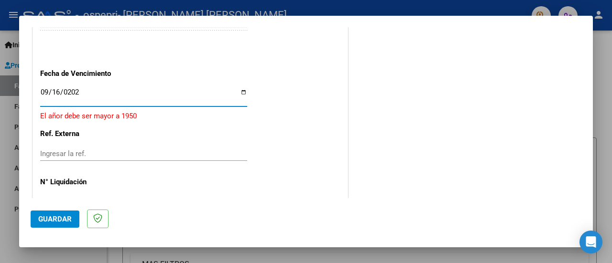
type input "2025-09-16"
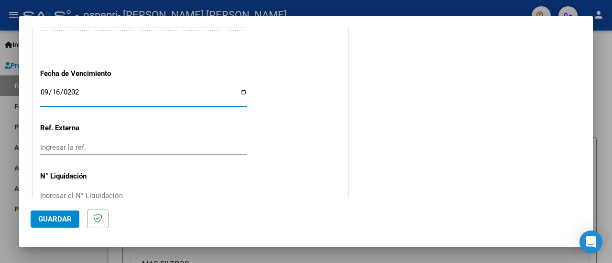
scroll to position [690, 0]
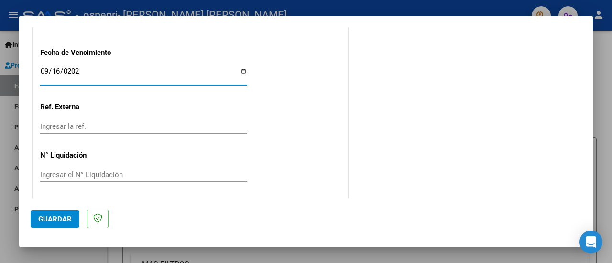
click at [74, 175] on input "Ingresar el N° Liquidación" at bounding box center [143, 175] width 207 height 9
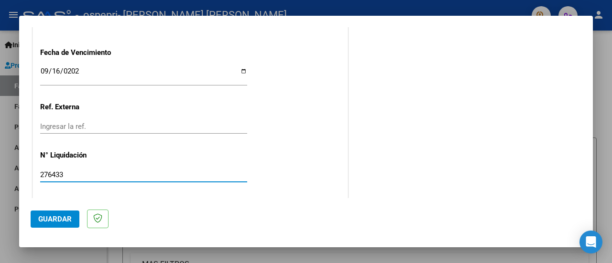
type input "276433"
click at [53, 219] on span "Guardar" at bounding box center [54, 219] width 33 height 9
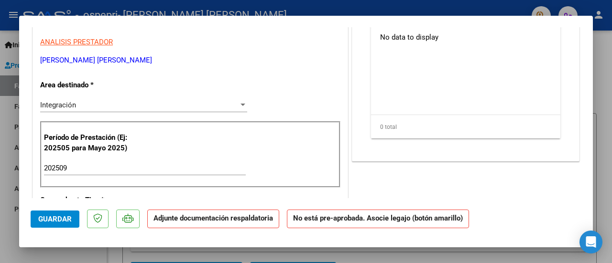
scroll to position [48, 0]
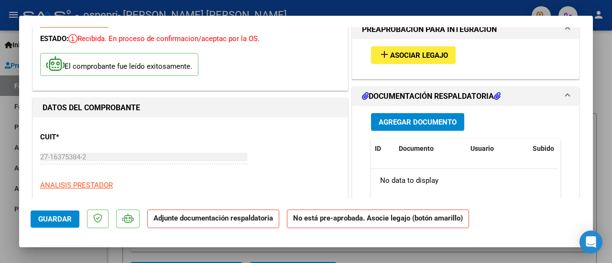
click at [392, 120] on span "Agregar Documento" at bounding box center [418, 122] width 78 height 9
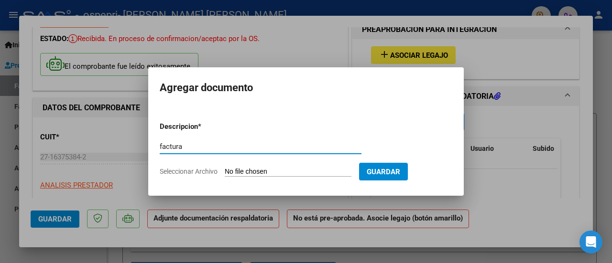
type input "factura"
click at [302, 176] on input "Seleccionar Archivo" at bounding box center [288, 172] width 127 height 9
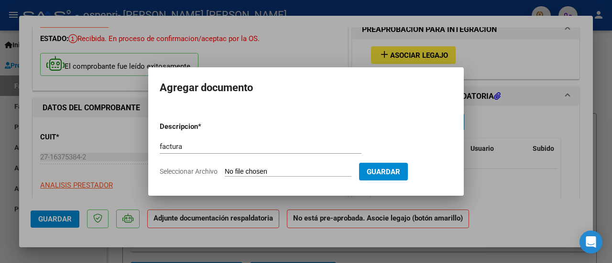
type input "C:\fakepath\plan miltos.pdf"
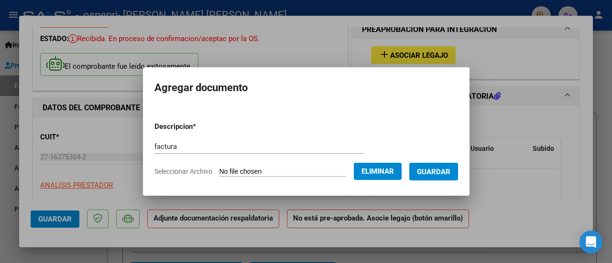
click at [441, 174] on span "Guardar" at bounding box center [433, 172] width 33 height 9
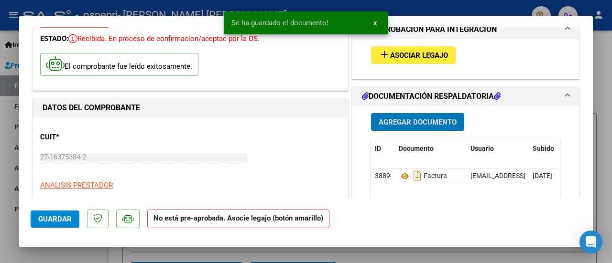
click at [423, 52] on span "Asociar Legajo" at bounding box center [419, 55] width 58 height 9
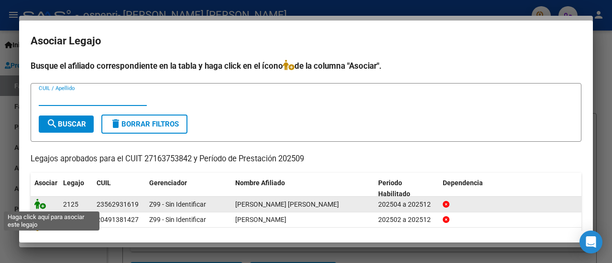
click at [41, 206] on icon at bounding box center [39, 204] width 11 height 11
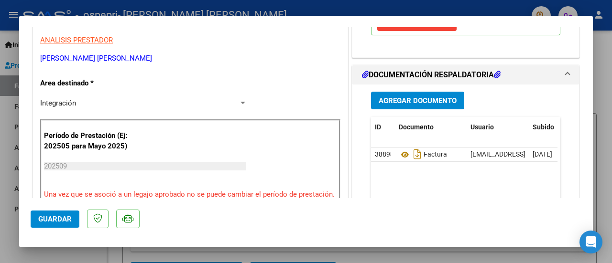
scroll to position [191, 0]
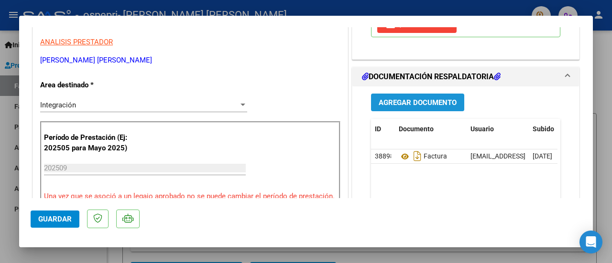
click at [387, 107] on span "Agregar Documento" at bounding box center [418, 103] width 78 height 9
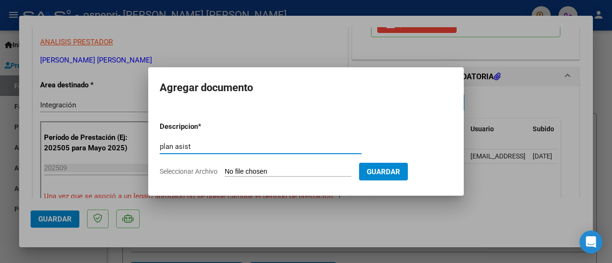
type input "plan asist"
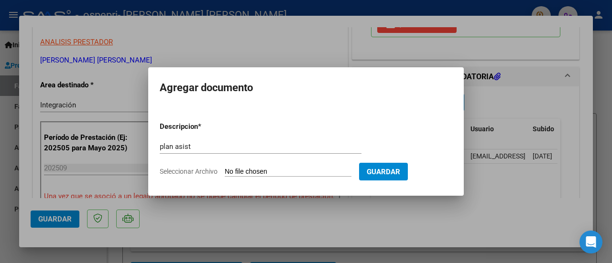
click at [255, 176] on input "Seleccionar Archivo" at bounding box center [288, 172] width 127 height 9
type input "C:\fakepath\plan miltos.pdf"
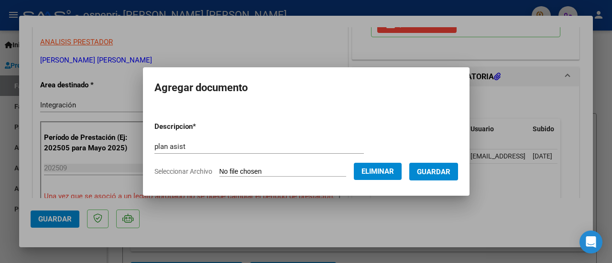
click at [434, 171] on span "Guardar" at bounding box center [433, 172] width 33 height 9
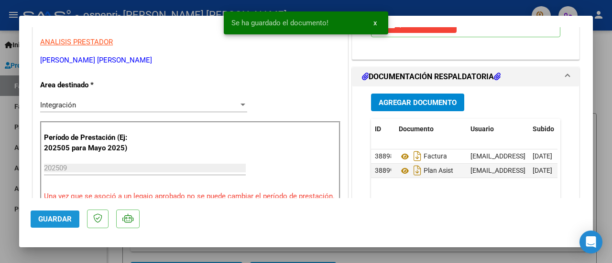
click at [64, 216] on span "Guardar" at bounding box center [54, 219] width 33 height 9
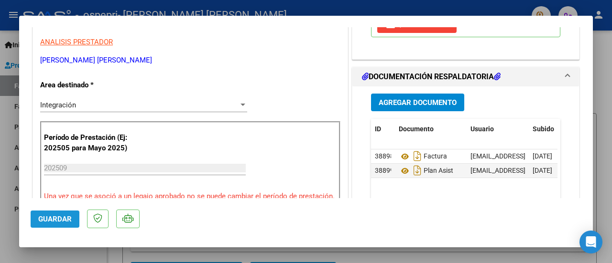
click at [64, 216] on span "Guardar" at bounding box center [54, 219] width 33 height 9
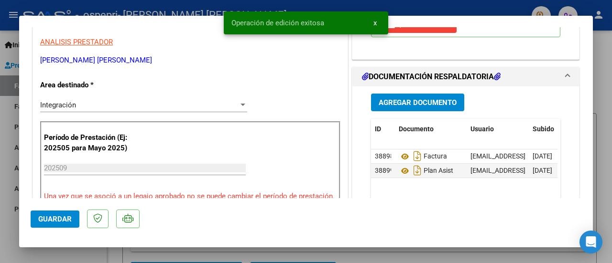
click at [604, 173] on div at bounding box center [306, 131] width 612 height 263
type input "$ 0,00"
